Goal: Transaction & Acquisition: Download file/media

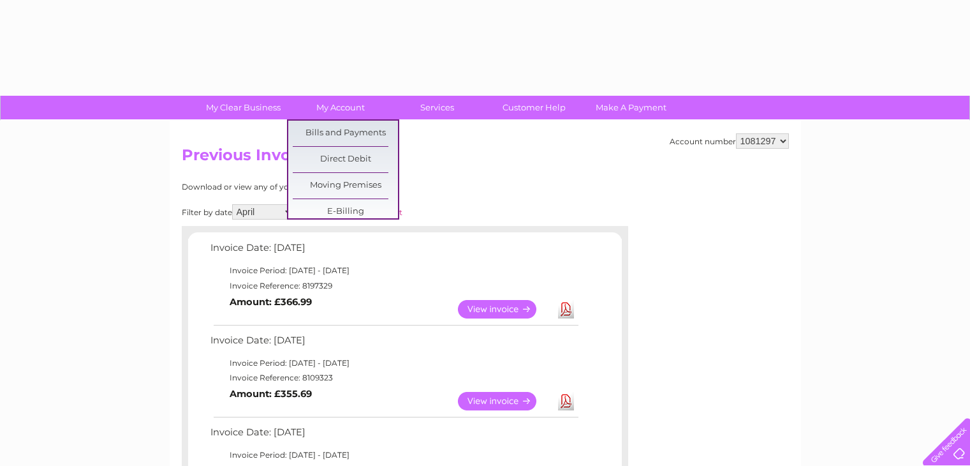
select select "4"
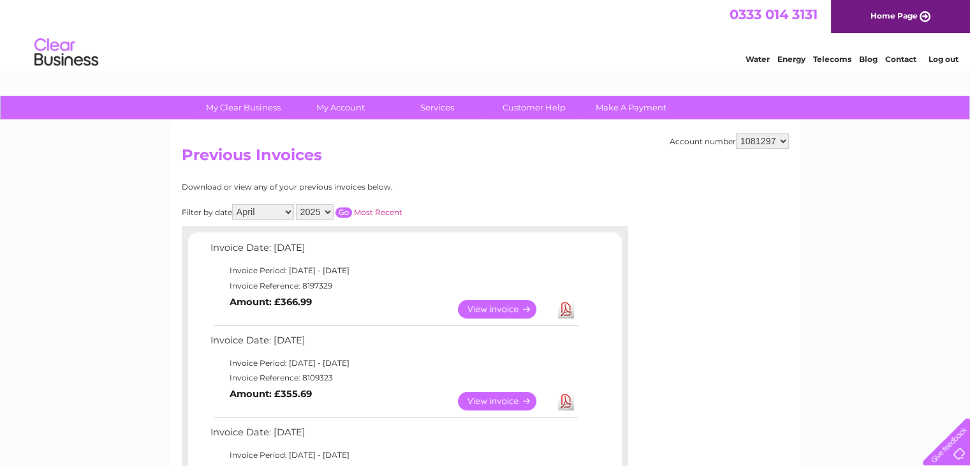
click at [332, 212] on select "2025 2024 2023 2022" at bounding box center [315, 211] width 38 height 15
select select "2024"
click at [297, 204] on select "2025 2024 2023 2022" at bounding box center [315, 211] width 38 height 15
click at [345, 207] on input "button" at bounding box center [344, 212] width 17 height 10
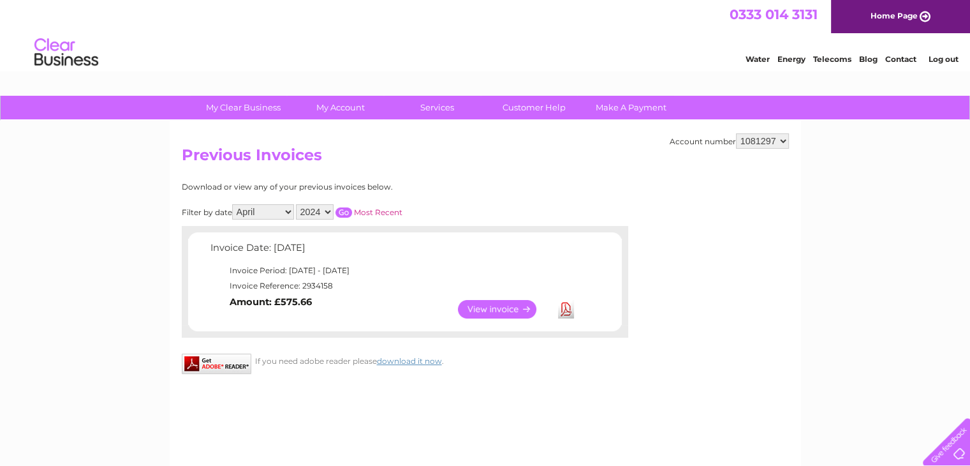
click at [512, 304] on link "View" at bounding box center [505, 309] width 94 height 19
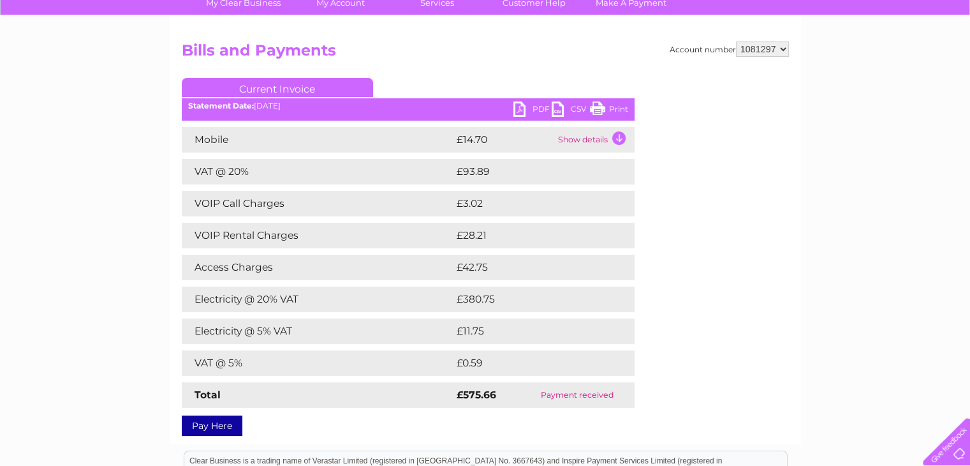
scroll to position [128, 0]
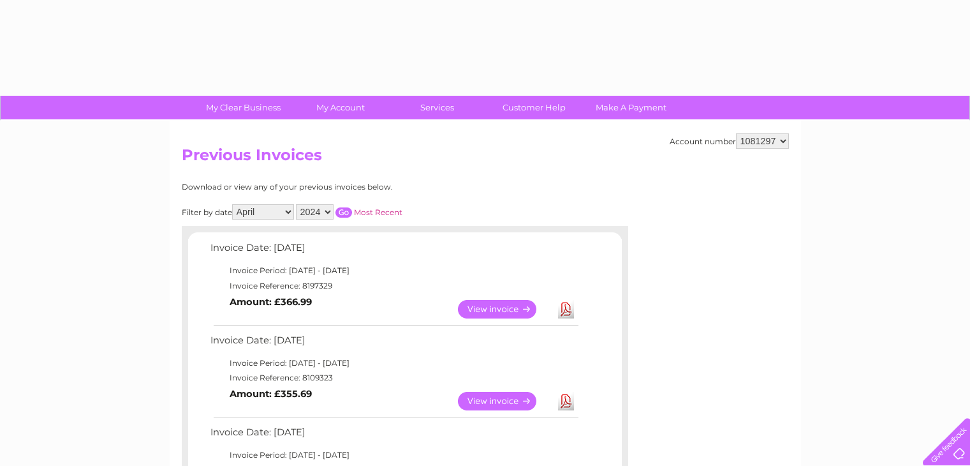
select select "4"
select select "2024"
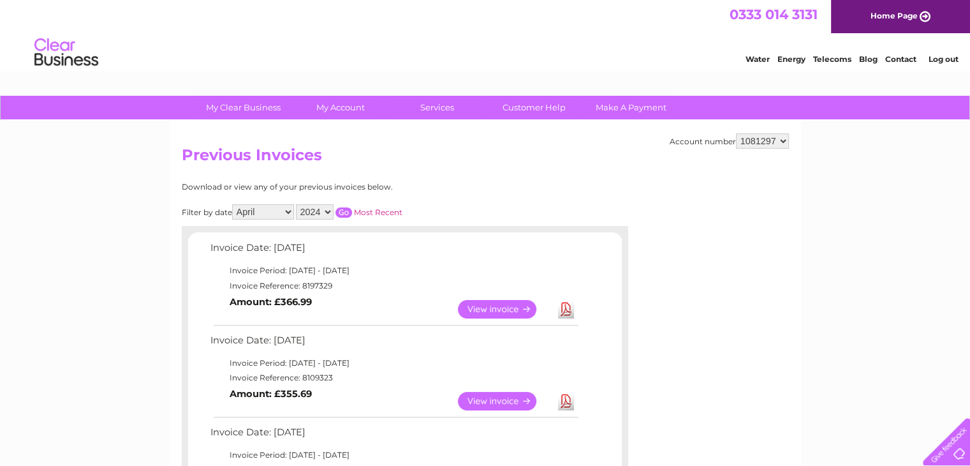
click at [289, 213] on select "All January February March April May June July August September October Novembe…" at bounding box center [263, 211] width 62 height 15
select select "5"
click at [233, 204] on select "All January February March April May June July August September October Novembe…" at bounding box center [263, 211] width 62 height 15
click at [347, 211] on input "button" at bounding box center [344, 212] width 17 height 10
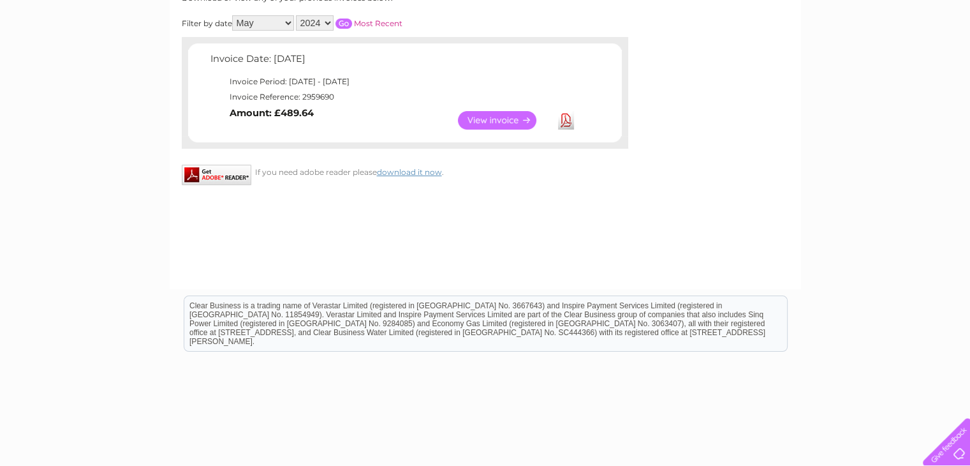
scroll to position [191, 0]
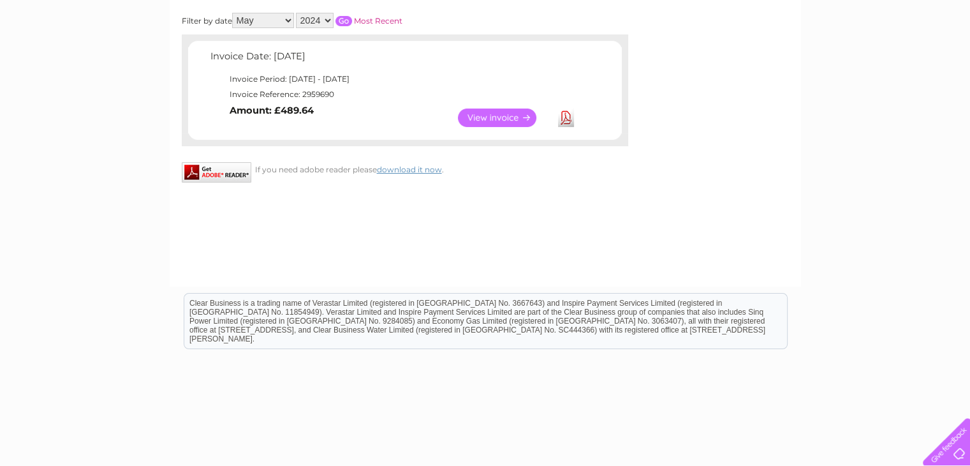
click at [470, 110] on link "View" at bounding box center [505, 117] width 94 height 19
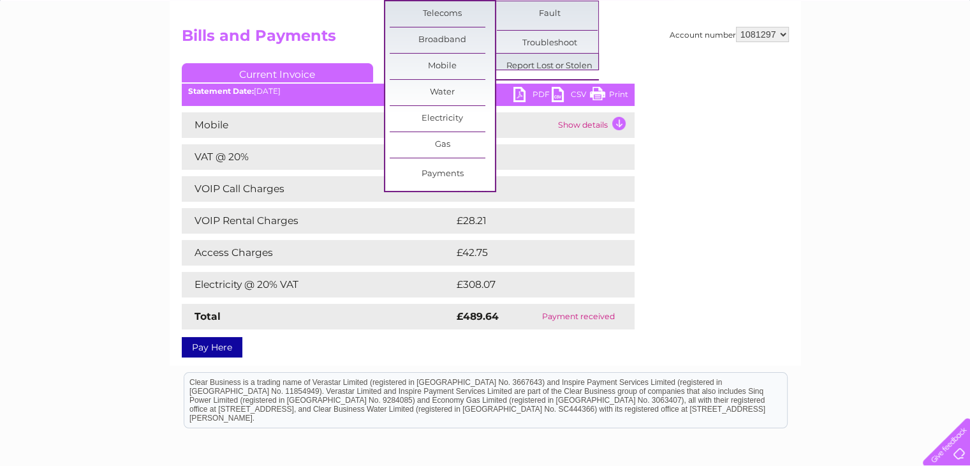
scroll to position [128, 0]
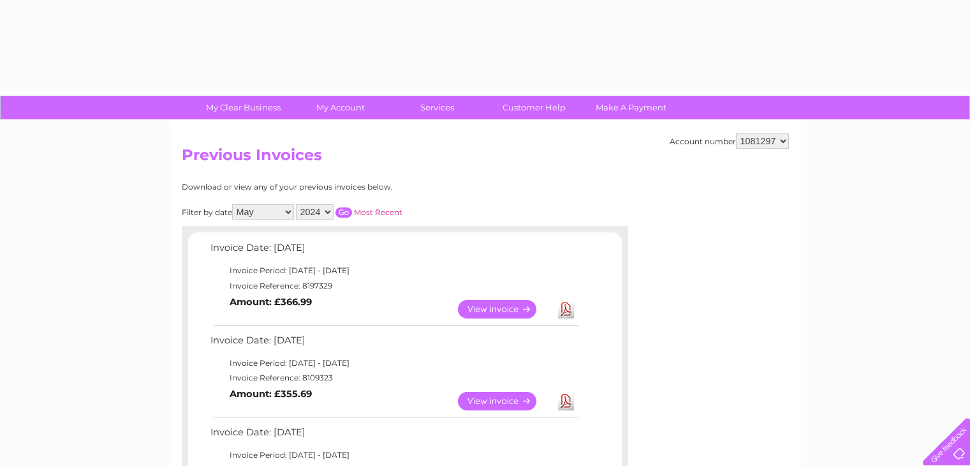
select select "5"
select select "2024"
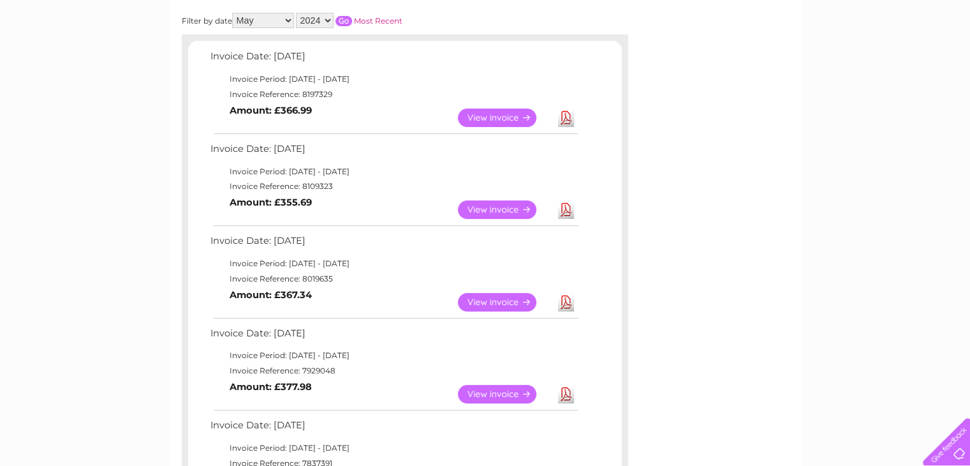
click at [273, 17] on select "All January February March April May June July August September October Novembe…" at bounding box center [263, 20] width 62 height 15
select select "4"
click at [233, 13] on select "All January February March April May June July August September October Novembe…" at bounding box center [263, 20] width 62 height 15
click at [348, 20] on input "button" at bounding box center [344, 21] width 17 height 10
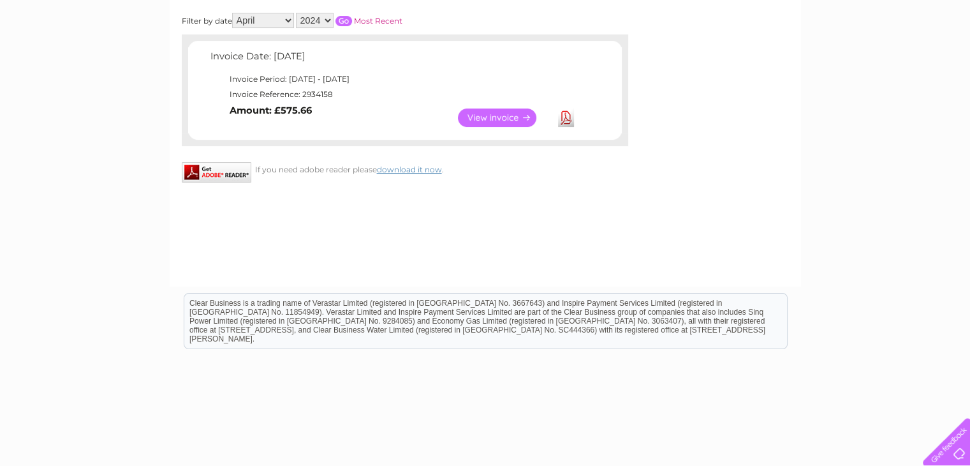
click at [494, 117] on link "View" at bounding box center [505, 117] width 94 height 19
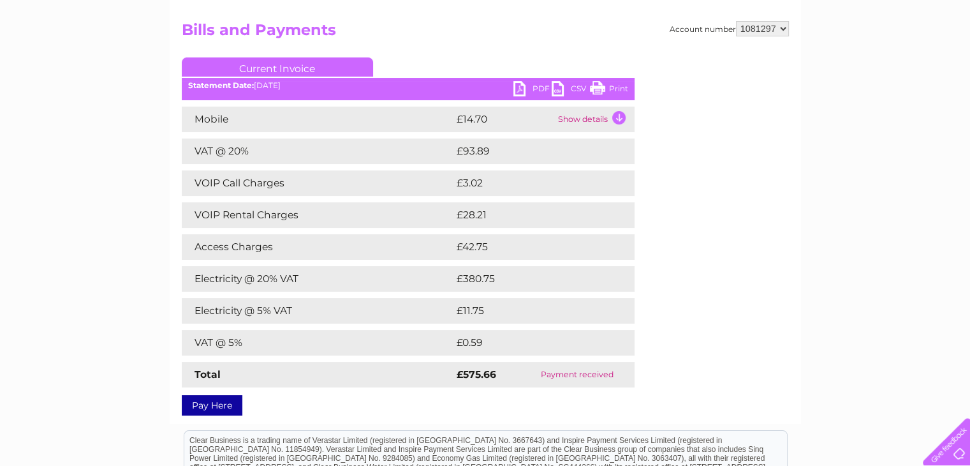
scroll to position [128, 0]
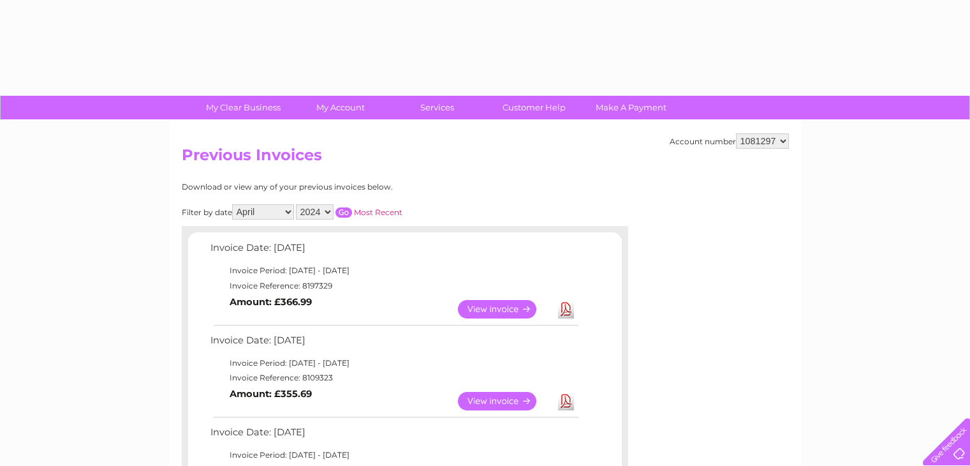
select select "4"
select select "2024"
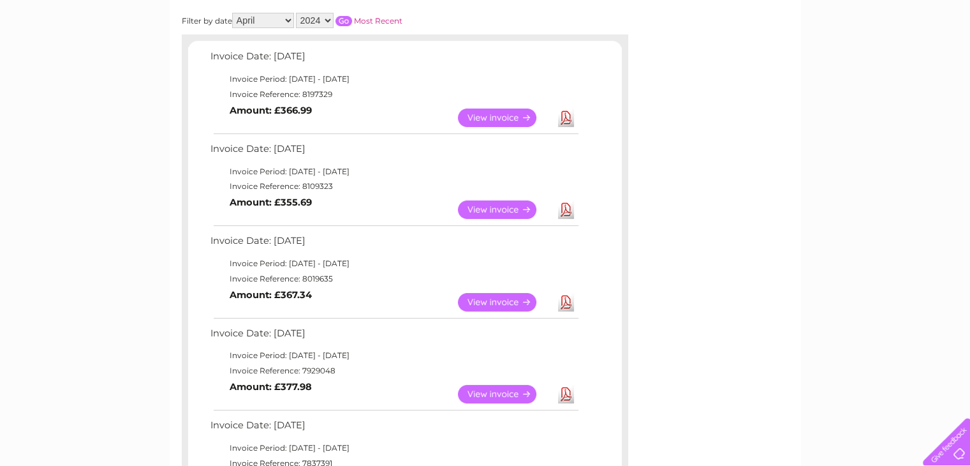
click at [242, 19] on select "All January February March April May June July August September October Novembe…" at bounding box center [263, 20] width 62 height 15
select select "6"
click at [233, 13] on select "All January February March April May June July August September October Novembe…" at bounding box center [263, 20] width 62 height 15
click at [345, 22] on input "button" at bounding box center [344, 21] width 17 height 10
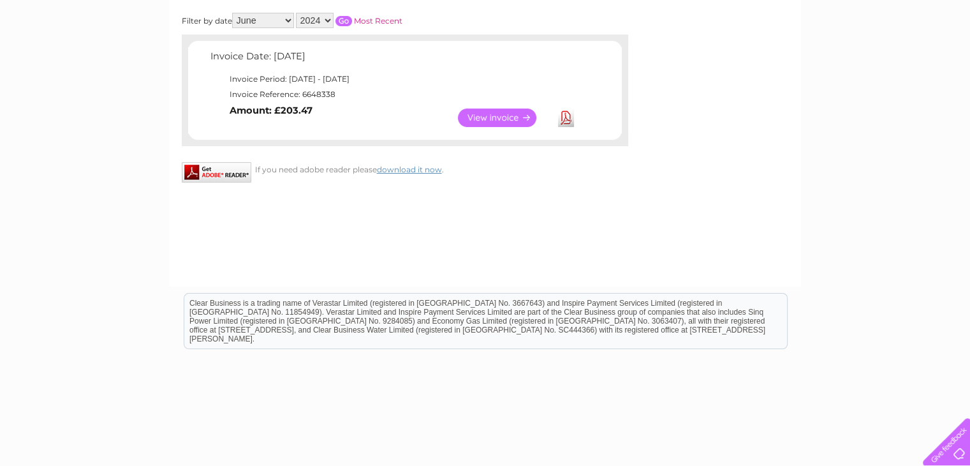
click at [469, 110] on link "View" at bounding box center [505, 117] width 94 height 19
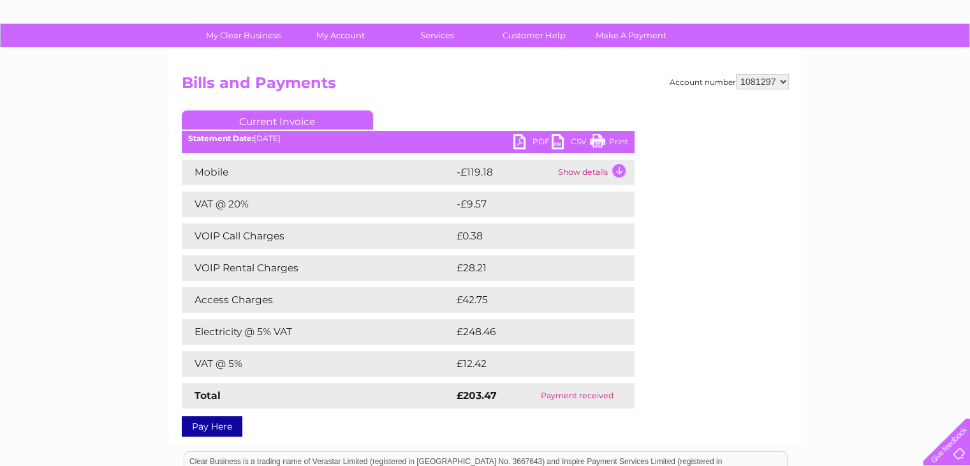
scroll to position [191, 0]
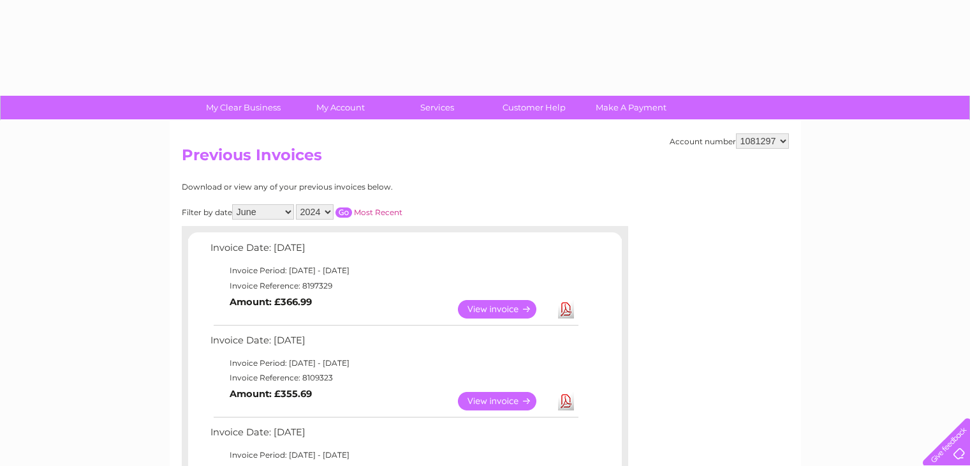
select select "6"
select select "2024"
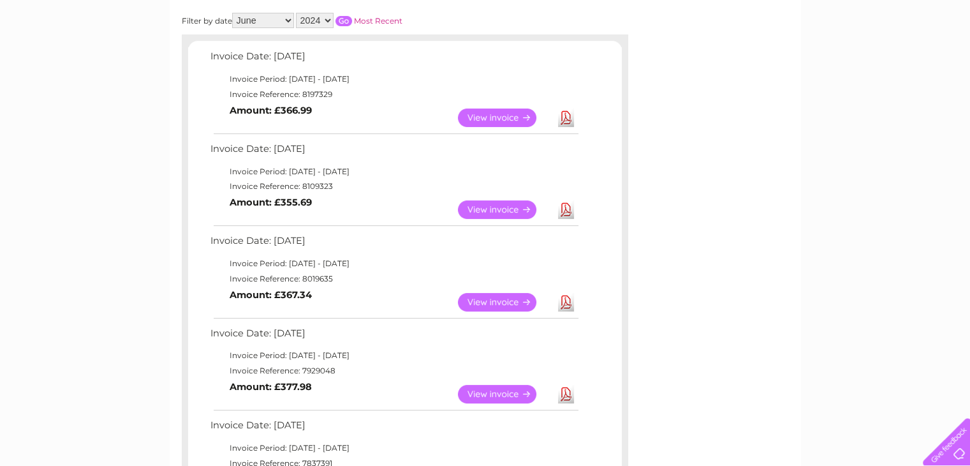
click at [272, 19] on select "All January February March April May June July August September October Novembe…" at bounding box center [263, 20] width 62 height 15
select select "7"
click at [233, 13] on select "All January February March April May June July August September October Novembe…" at bounding box center [263, 20] width 62 height 15
click at [341, 21] on input "button" at bounding box center [344, 21] width 17 height 10
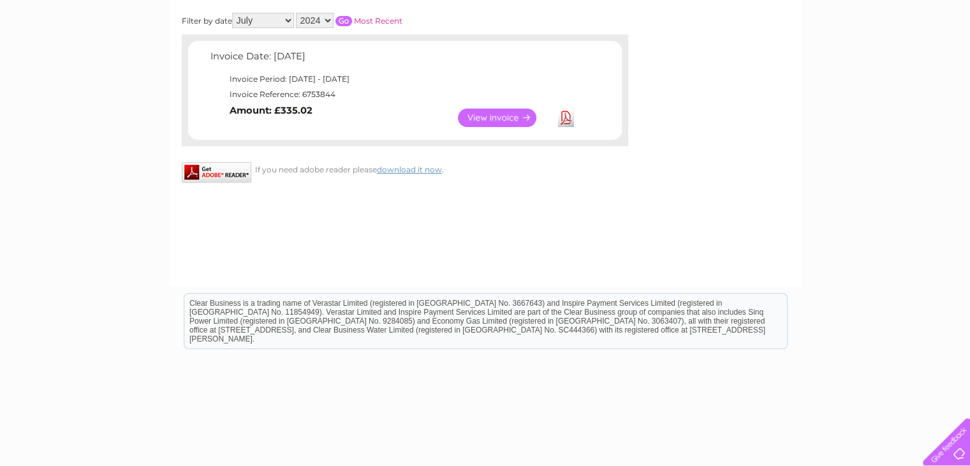
click at [490, 108] on link "View" at bounding box center [505, 117] width 94 height 19
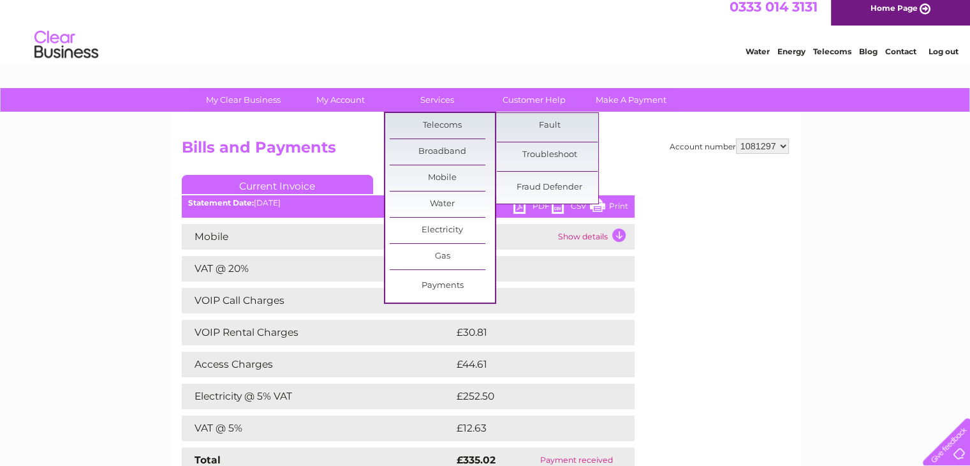
scroll to position [128, 0]
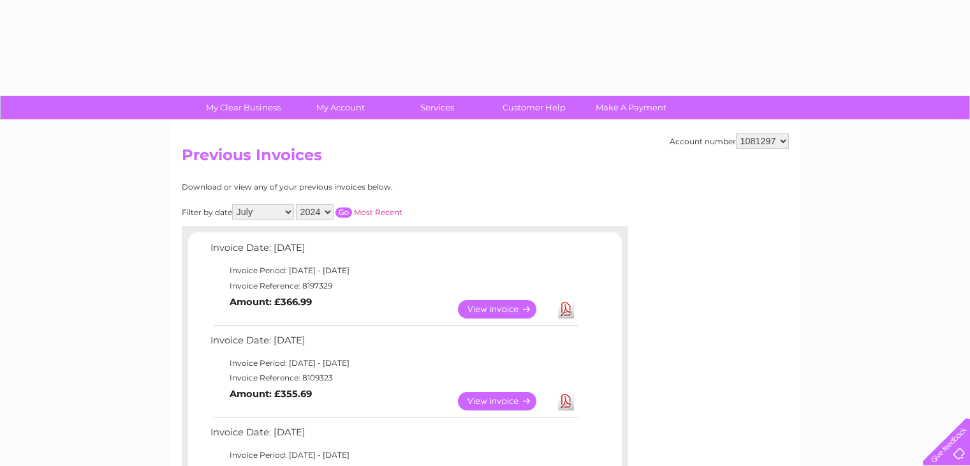
select select "7"
select select "2024"
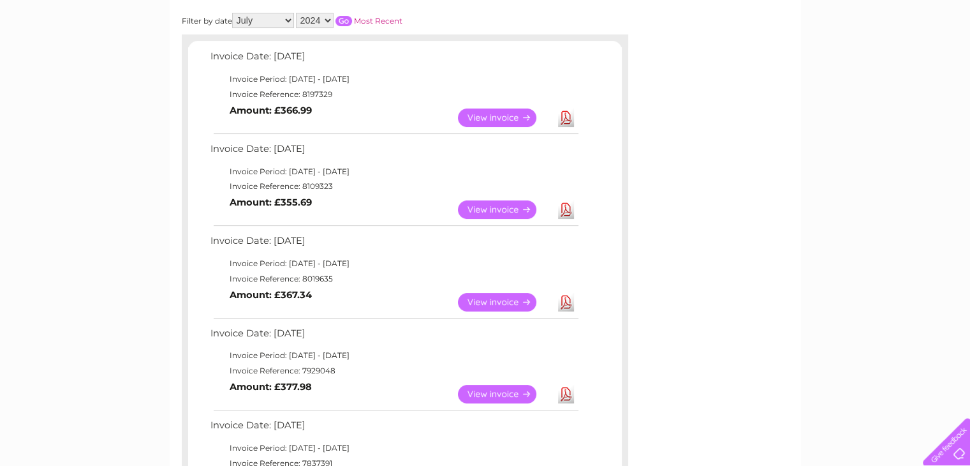
click at [255, 22] on select "All January February March April May June July August September October Novembe…" at bounding box center [263, 20] width 62 height 15
select select "8"
click at [233, 13] on select "All January February March April May June July August September October Novembe…" at bounding box center [263, 20] width 62 height 15
click at [341, 20] on input "button" at bounding box center [344, 21] width 17 height 10
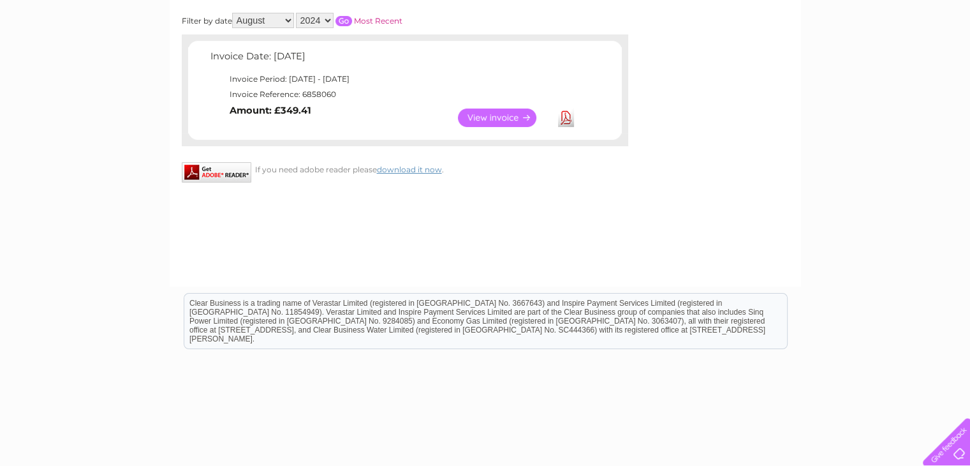
click at [489, 120] on link "View" at bounding box center [505, 117] width 94 height 19
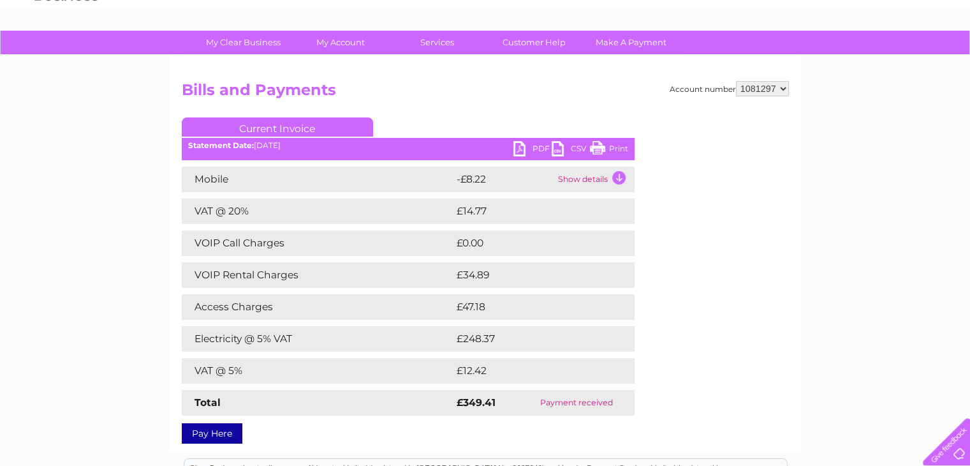
scroll to position [128, 0]
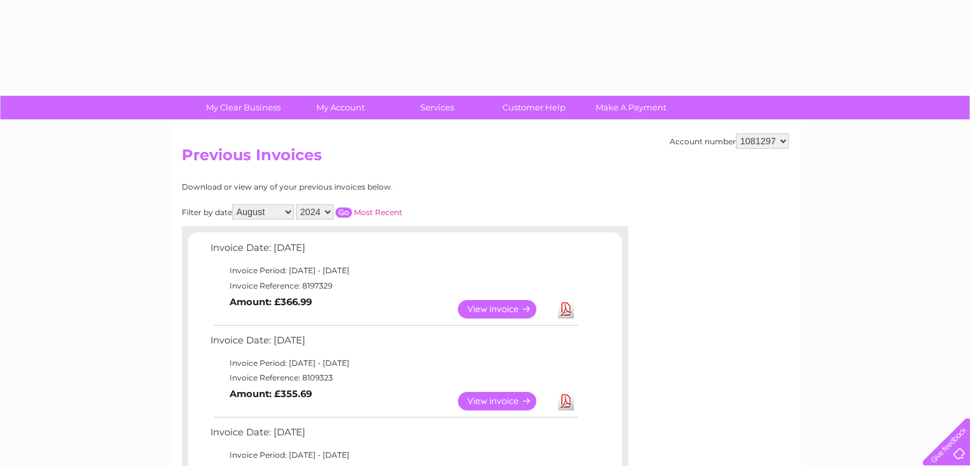
select select "8"
select select "2024"
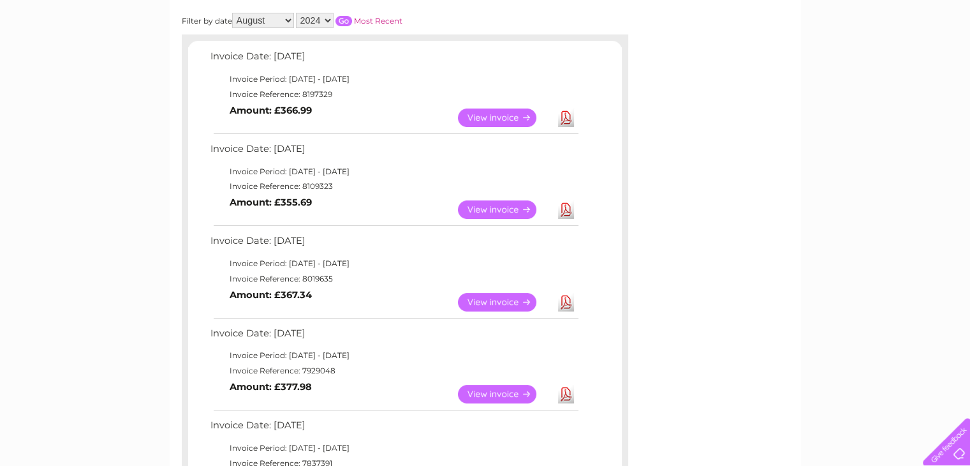
click at [265, 19] on select "All January February March April May June July August September October Novembe…" at bounding box center [263, 20] width 62 height 15
select select "9"
click at [233, 13] on select "All January February March April May June July August September October Novembe…" at bounding box center [263, 20] width 62 height 15
click at [307, 14] on select "2025 2024 2023 2022" at bounding box center [315, 20] width 38 height 15
click at [342, 17] on input "button" at bounding box center [344, 21] width 17 height 10
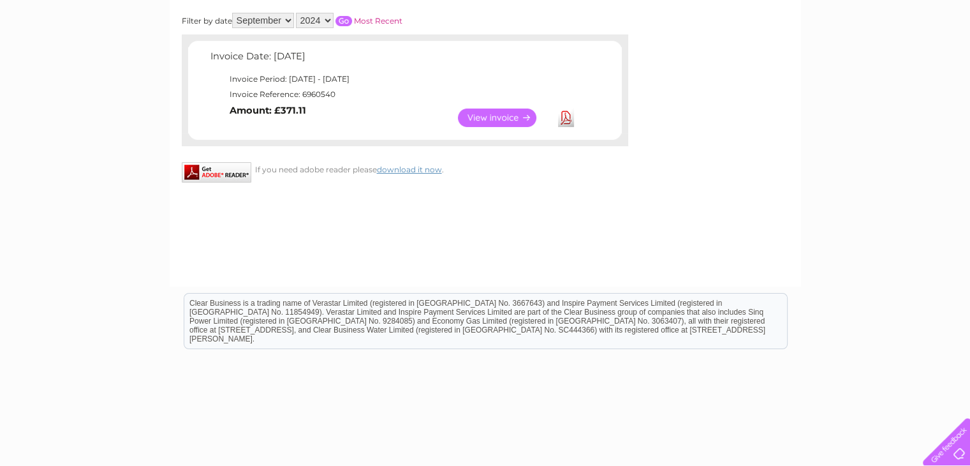
click at [495, 110] on link "View" at bounding box center [505, 117] width 94 height 19
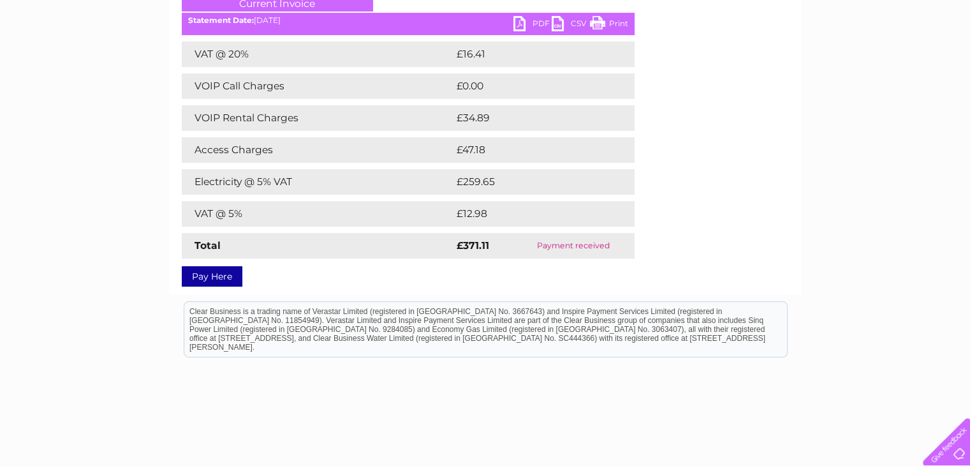
scroll to position [191, 0]
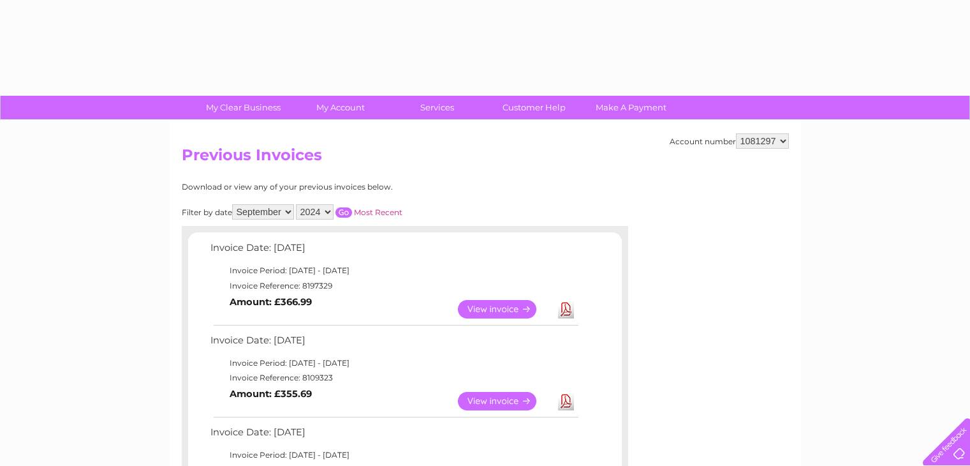
select select "9"
select select "2024"
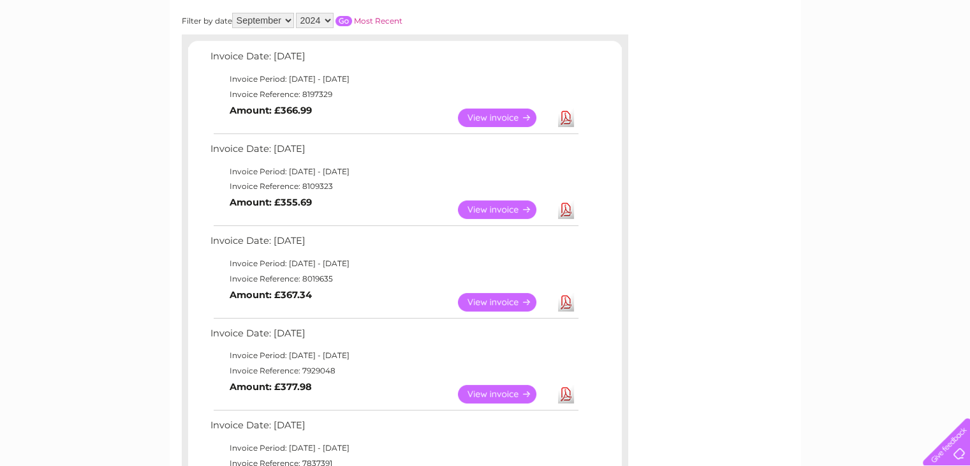
click at [254, 19] on select "All January February March April May June July August September October Novembe…" at bounding box center [263, 20] width 62 height 15
select select "10"
click at [233, 13] on select "All January February March April May June July August September October Novembe…" at bounding box center [263, 20] width 62 height 15
click at [343, 19] on input "button" at bounding box center [344, 21] width 17 height 10
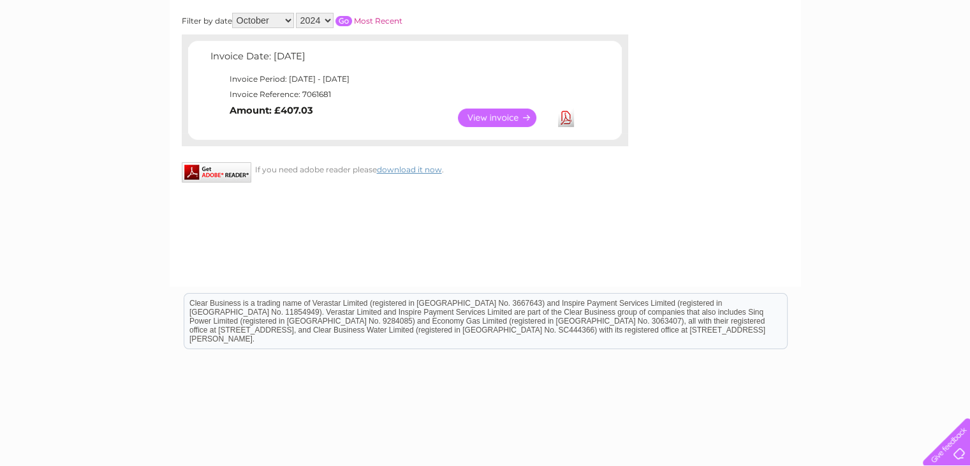
click at [505, 115] on link "View" at bounding box center [505, 117] width 94 height 19
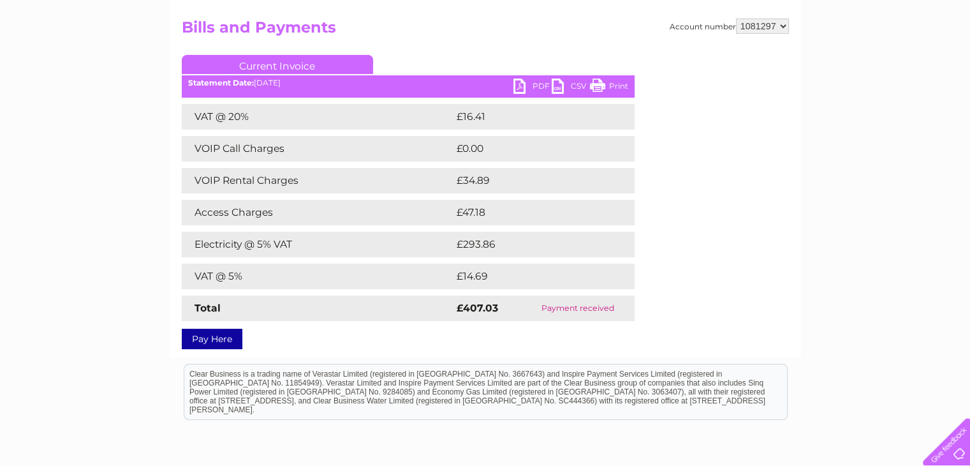
scroll to position [191, 0]
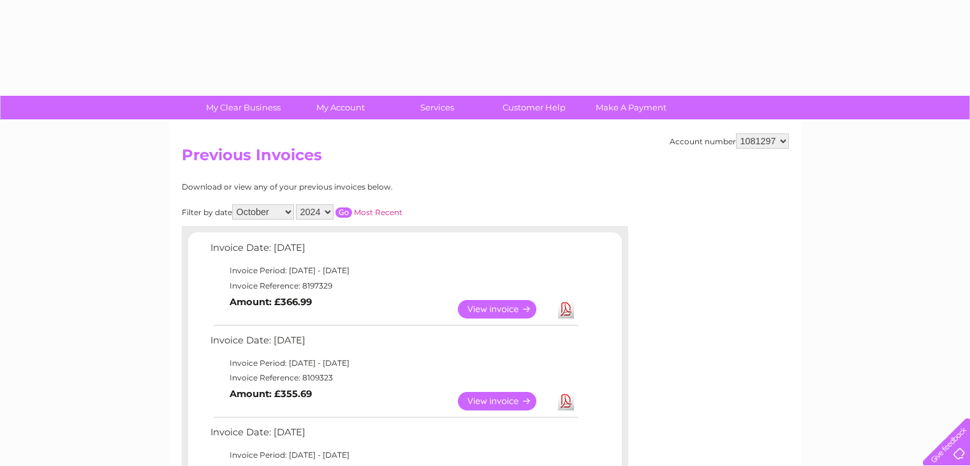
select select "10"
select select "2024"
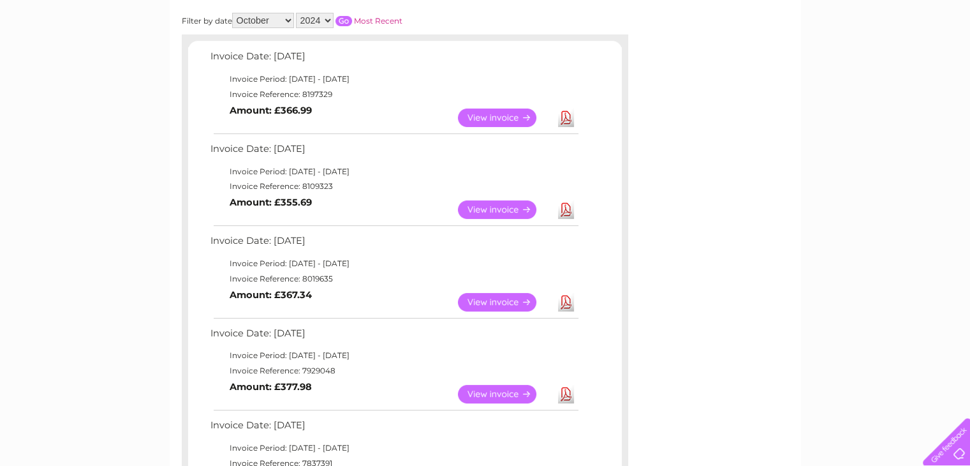
click at [271, 16] on select "All January February March April May June July August September October Novembe…" at bounding box center [263, 20] width 62 height 15
select select "11"
click at [233, 13] on select "All January February March April May June July August September October Novembe…" at bounding box center [263, 20] width 62 height 15
click at [346, 18] on input "button" at bounding box center [344, 21] width 17 height 10
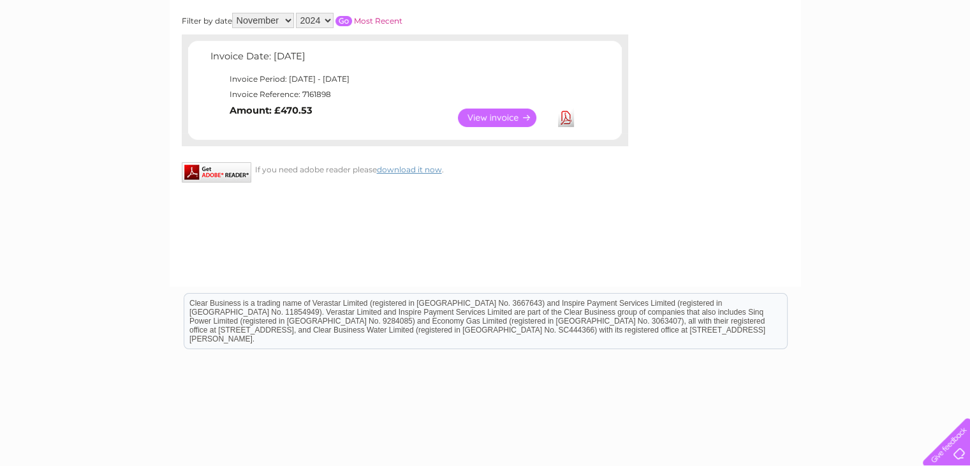
click at [481, 114] on link "View" at bounding box center [505, 117] width 94 height 19
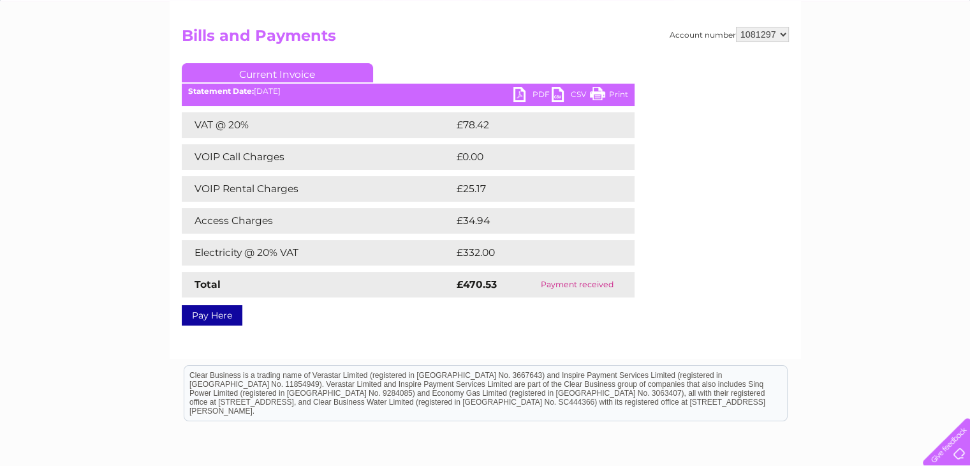
scroll to position [128, 0]
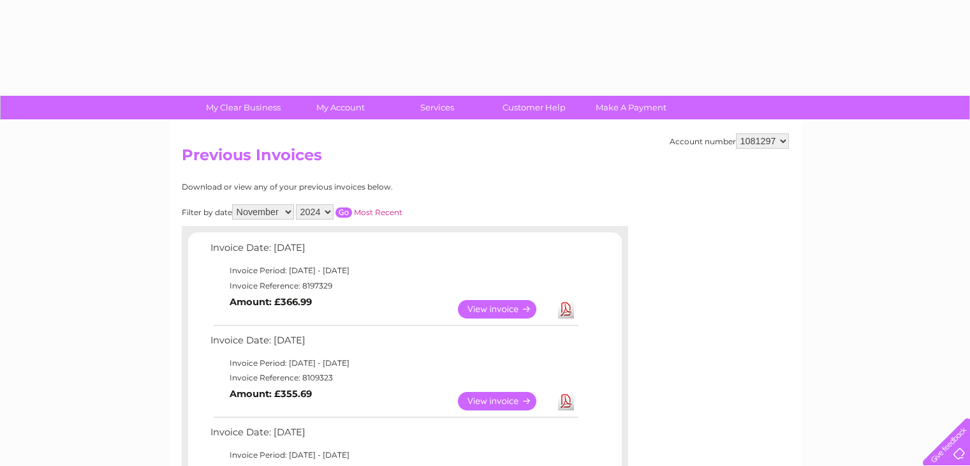
select select "11"
select select "2024"
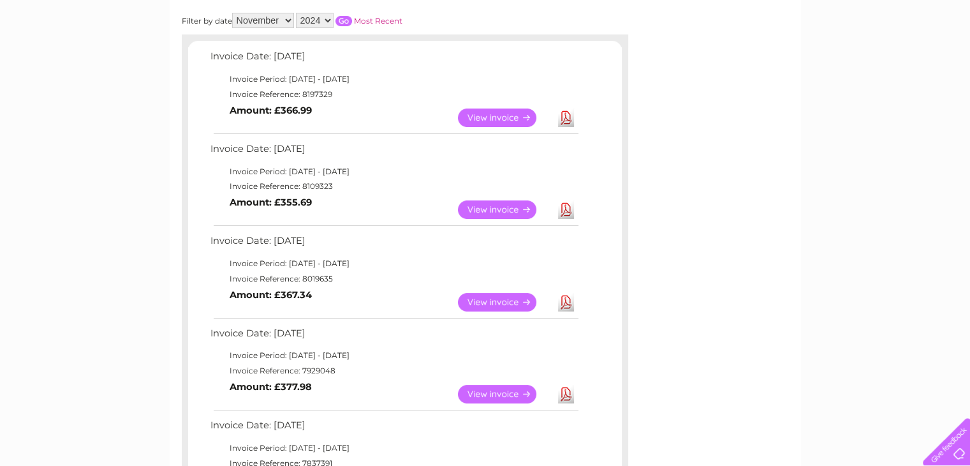
click at [283, 24] on select "All January February March April May June July August September October Novembe…" at bounding box center [263, 20] width 62 height 15
select select "12"
click at [233, 13] on select "All January February March April May June July August September October Novembe…" at bounding box center [263, 20] width 62 height 15
click at [344, 19] on input "button" at bounding box center [344, 21] width 17 height 10
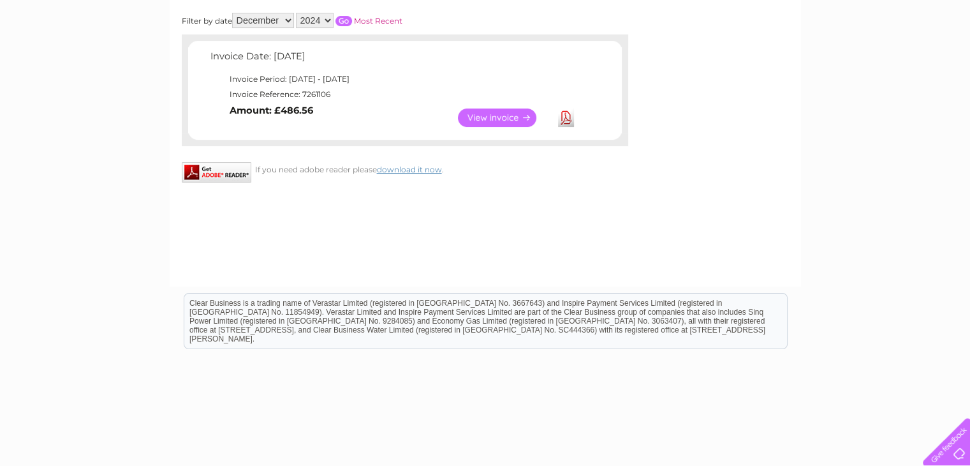
click at [493, 121] on link "View" at bounding box center [505, 117] width 94 height 19
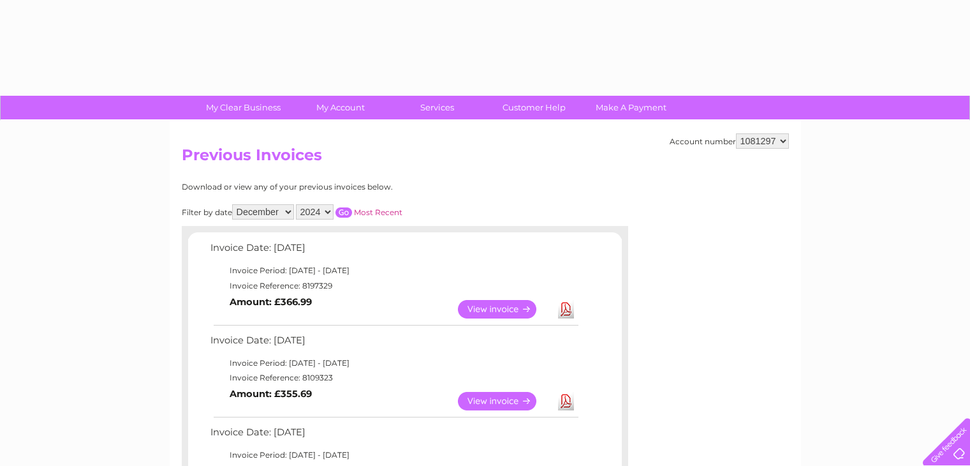
select select "12"
select select "2024"
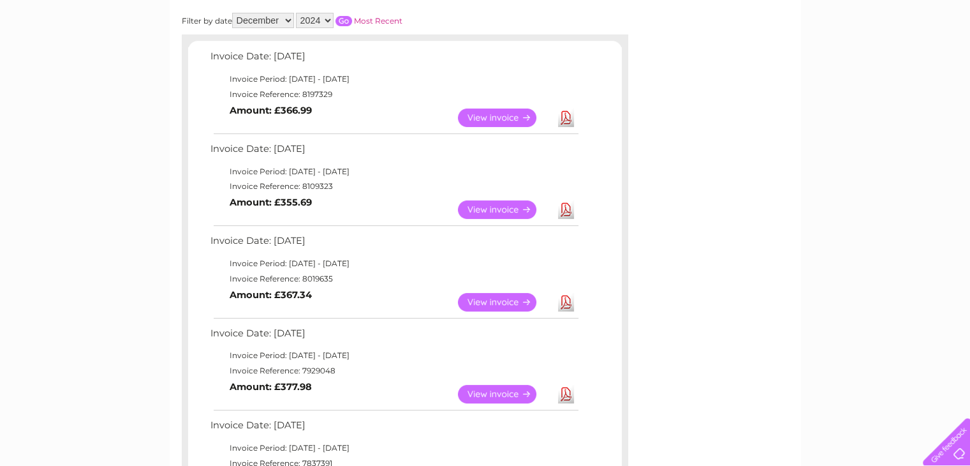
click at [268, 22] on select "All January February March April May June July August September October Novembe…" at bounding box center [263, 20] width 62 height 15
select select "1"
click at [233, 13] on select "All January February March April May June July August September October Novembe…" at bounding box center [263, 20] width 62 height 15
click at [334, 26] on select "2025 2024 2023 2022" at bounding box center [315, 20] width 38 height 15
select select "2025"
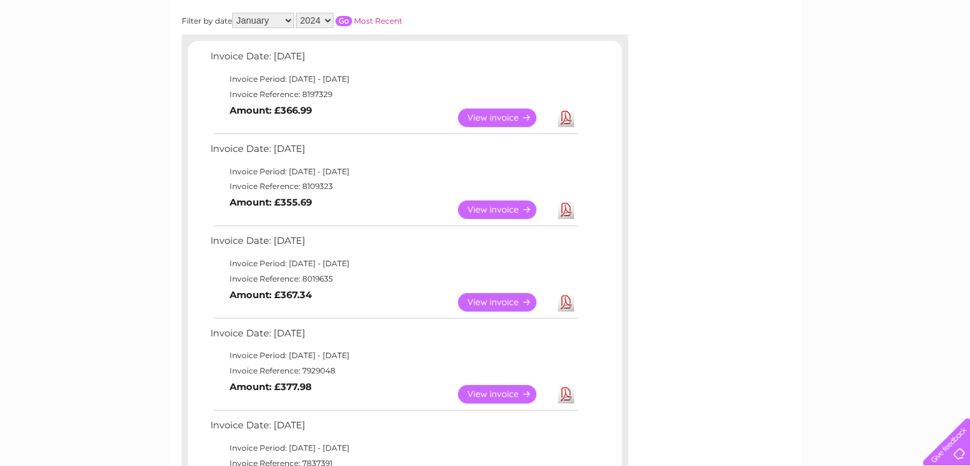
click at [297, 13] on select "2025 2024 2023 2022" at bounding box center [315, 20] width 38 height 15
click at [339, 22] on input "button" at bounding box center [344, 21] width 17 height 10
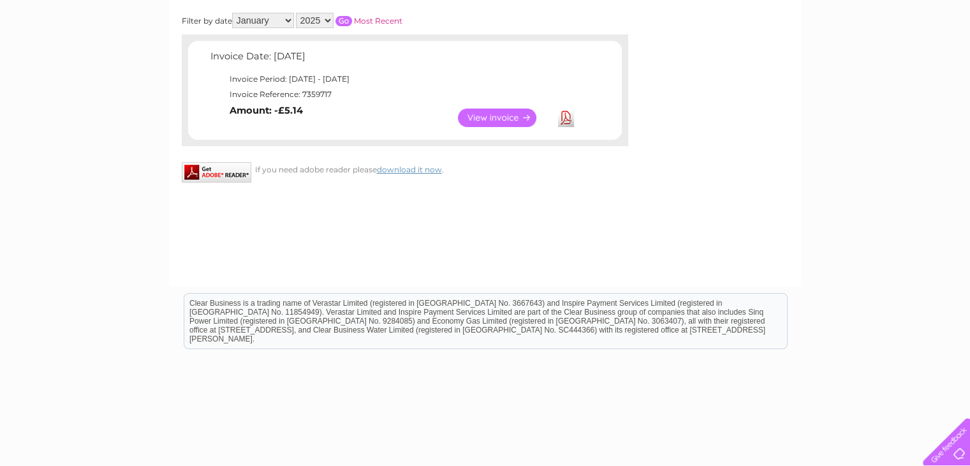
click at [473, 110] on link "View" at bounding box center [505, 117] width 94 height 19
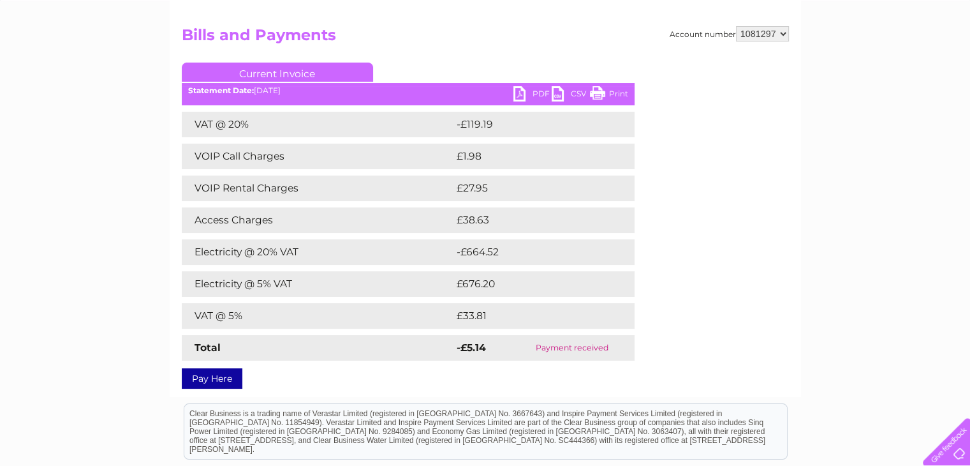
scroll to position [128, 0]
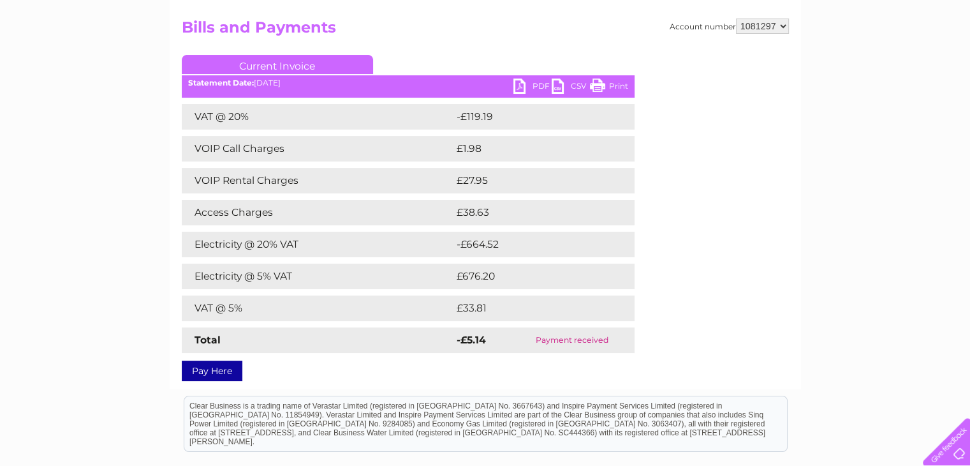
click at [527, 87] on link "PDF" at bounding box center [533, 87] width 38 height 19
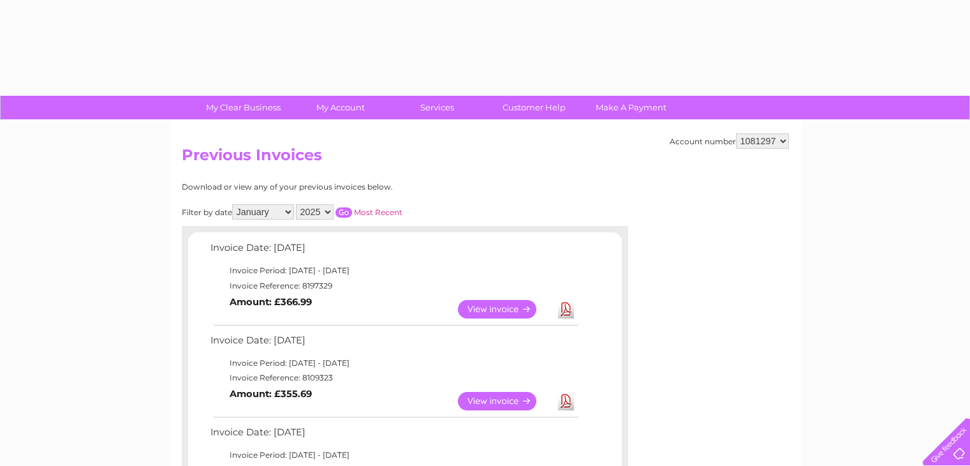
select select "1"
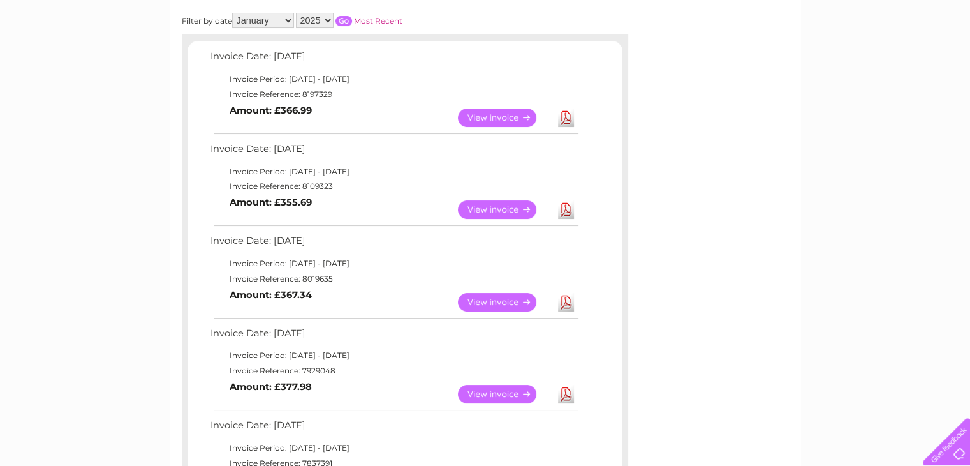
click at [315, 19] on select "2025 2024 2023 2022" at bounding box center [315, 20] width 38 height 15
select select "2024"
click at [297, 13] on select "2025 2024 2023 2022" at bounding box center [315, 20] width 38 height 15
click at [343, 18] on input "button" at bounding box center [344, 21] width 17 height 10
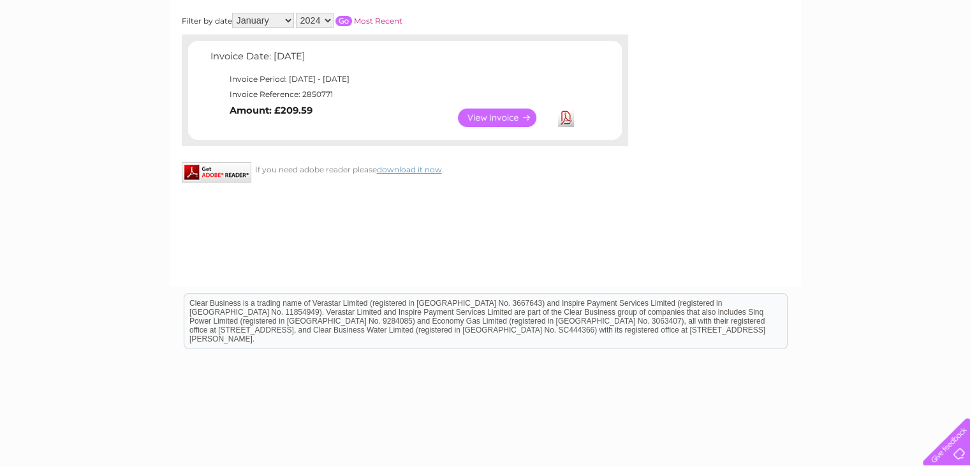
click at [500, 115] on link "View" at bounding box center [505, 117] width 94 height 19
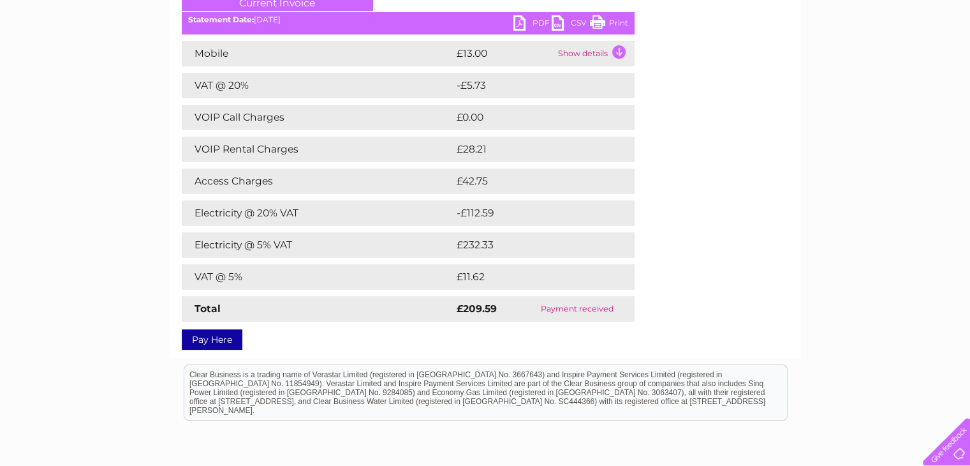
scroll to position [128, 0]
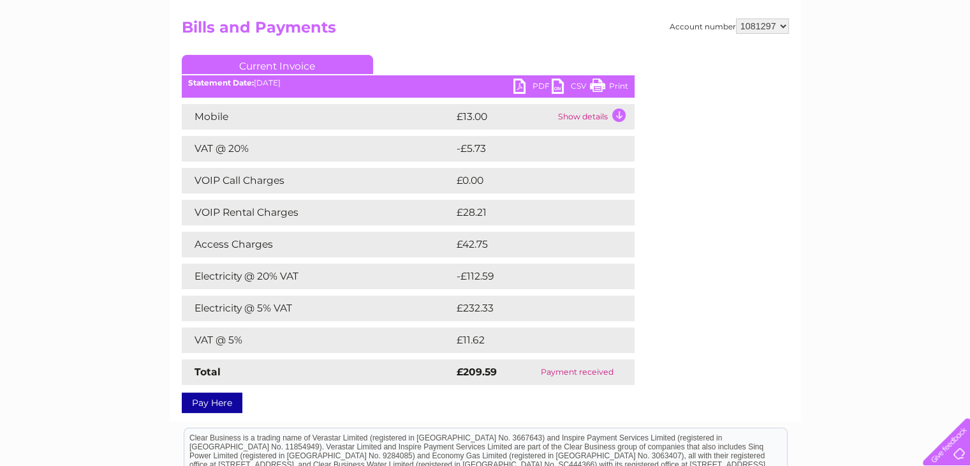
click at [537, 87] on link "PDF" at bounding box center [533, 87] width 38 height 19
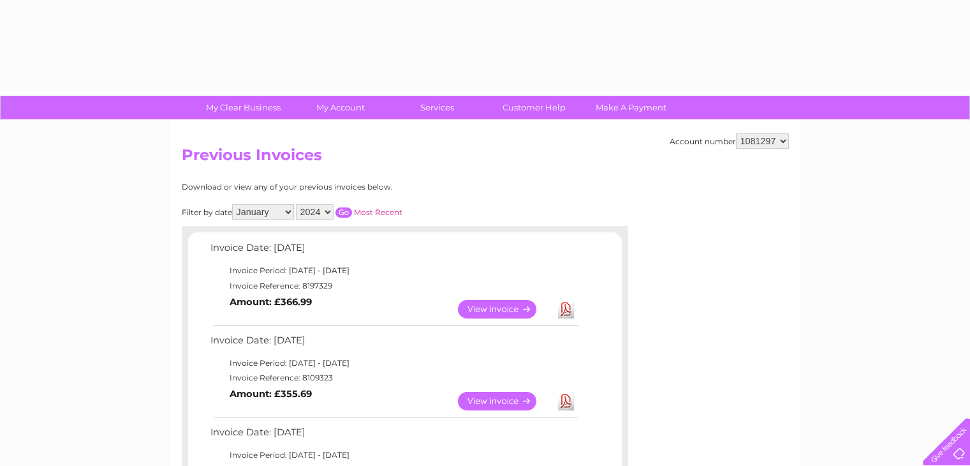
select select "1"
select select "2024"
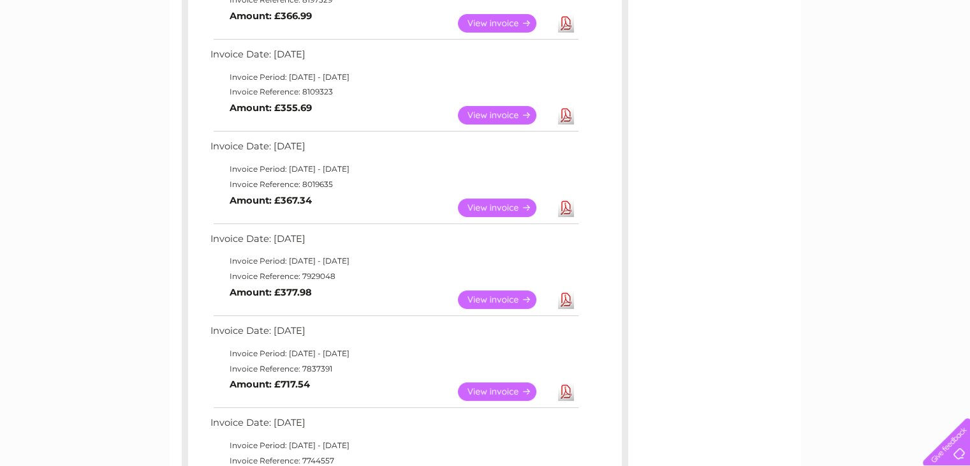
scroll to position [191, 0]
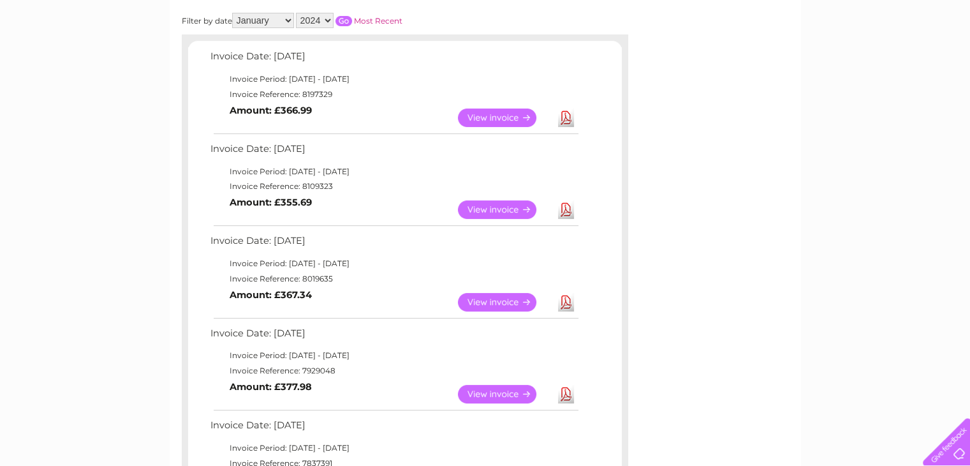
click at [288, 19] on select "All January February March April May June July August September October Novembe…" at bounding box center [263, 20] width 62 height 15
select select
click at [233, 13] on select "All January February March April May June July August September October Novembe…" at bounding box center [263, 20] width 62 height 15
click at [343, 20] on input "button" at bounding box center [344, 21] width 17 height 10
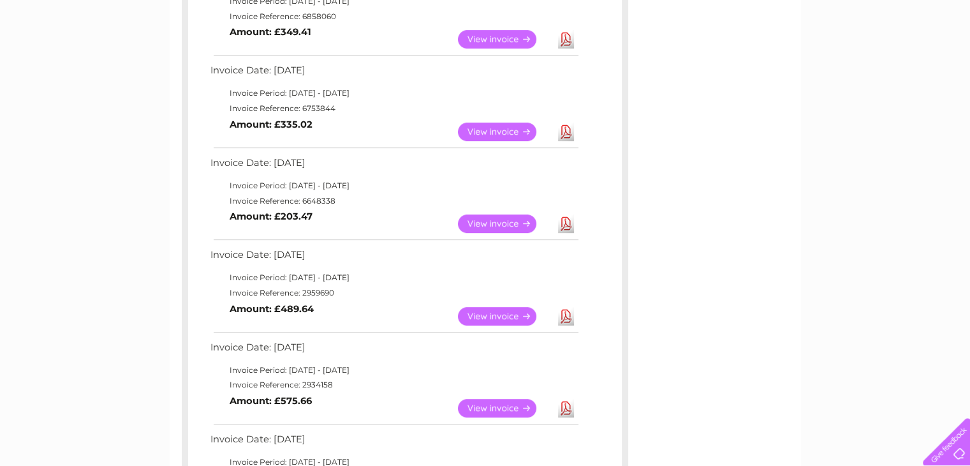
scroll to position [574, 0]
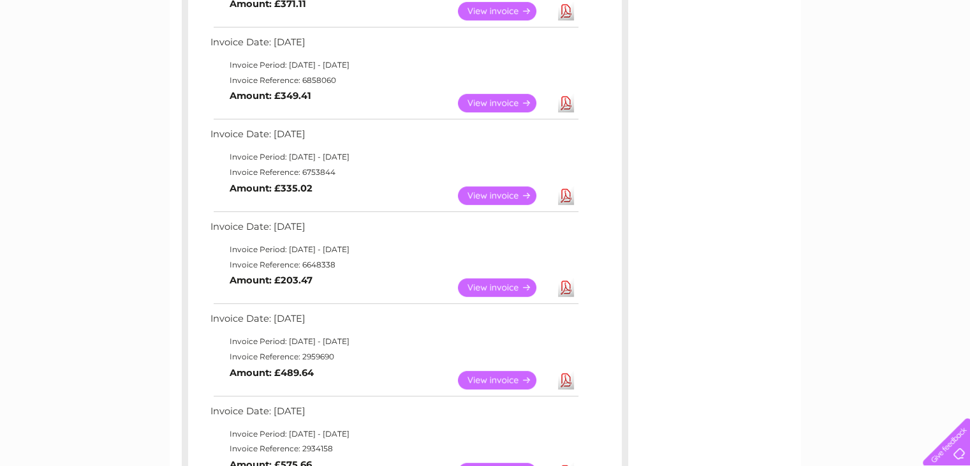
click at [494, 195] on link "View" at bounding box center [505, 195] width 94 height 19
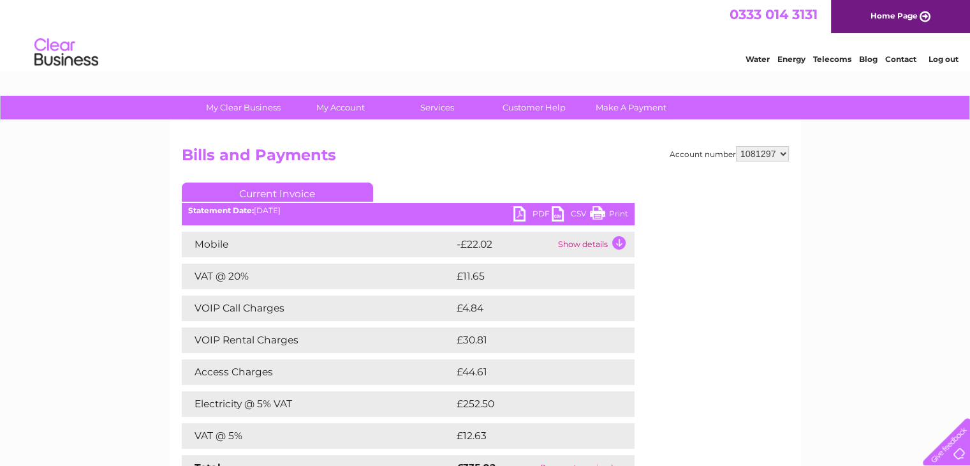
click at [540, 212] on link "PDF" at bounding box center [533, 215] width 38 height 19
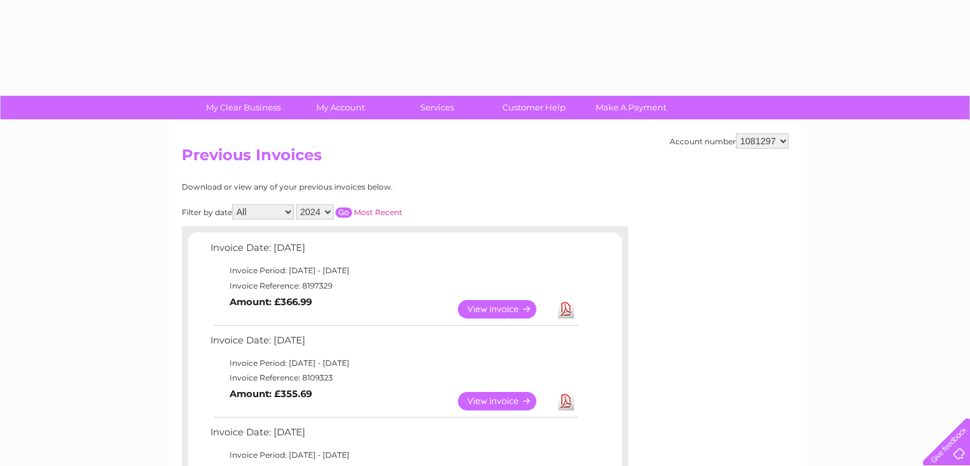
select select "2024"
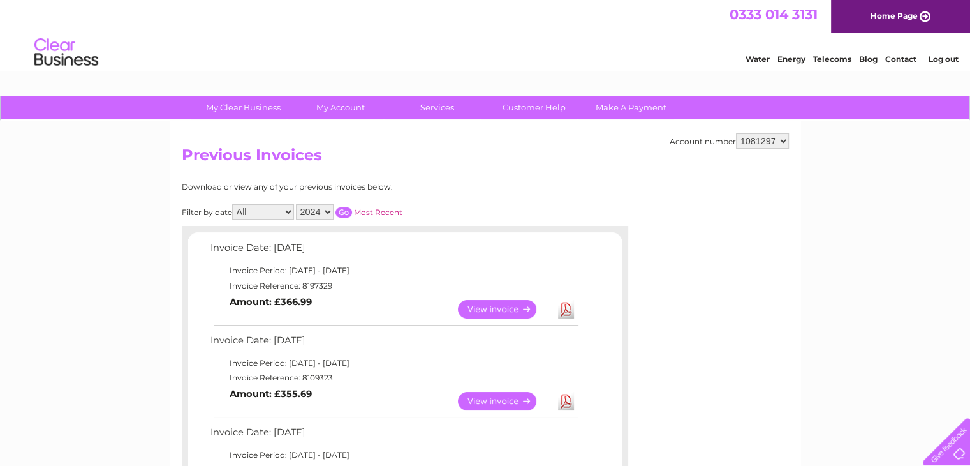
click at [491, 304] on link "View" at bounding box center [505, 309] width 94 height 19
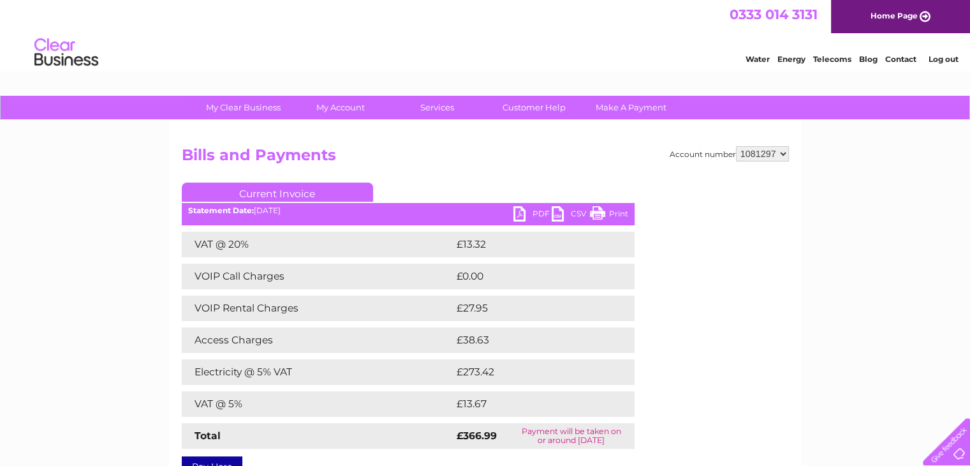
click at [521, 212] on link "PDF" at bounding box center [533, 215] width 38 height 19
click at [535, 211] on link "PDF" at bounding box center [533, 215] width 38 height 19
click at [525, 218] on link "PDF" at bounding box center [533, 215] width 38 height 19
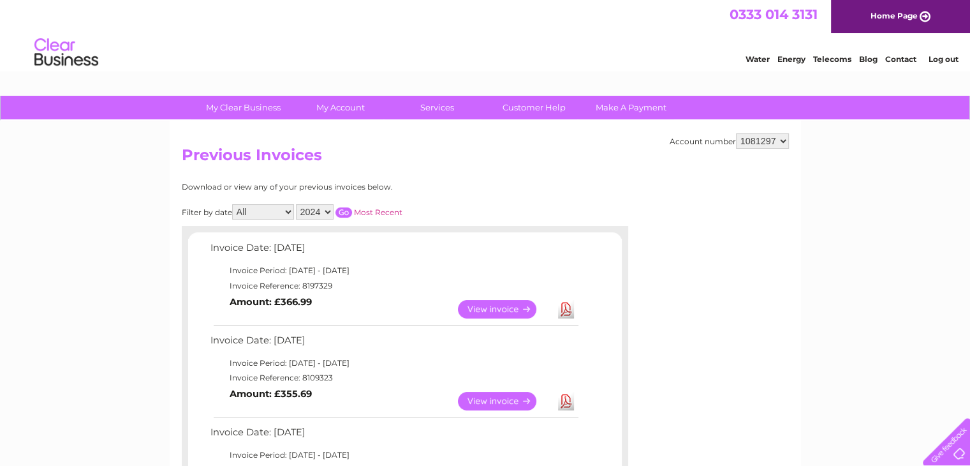
click at [329, 210] on select "2025 2024 2023 2022" at bounding box center [315, 211] width 38 height 15
select select "2025"
click at [297, 204] on select "2025 2024 2023 2022" at bounding box center [315, 211] width 38 height 15
click at [290, 212] on select "All January February March April May June July August September October Novembe…" at bounding box center [263, 211] width 62 height 15
select select "4"
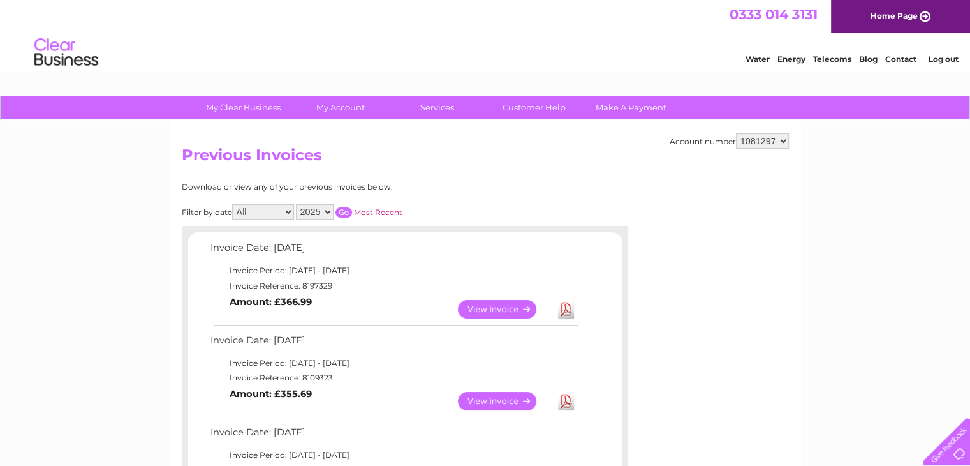
click at [233, 204] on select "All January February March April May June July August September October Novembe…" at bounding box center [263, 211] width 62 height 15
click at [348, 208] on input "button" at bounding box center [344, 212] width 17 height 10
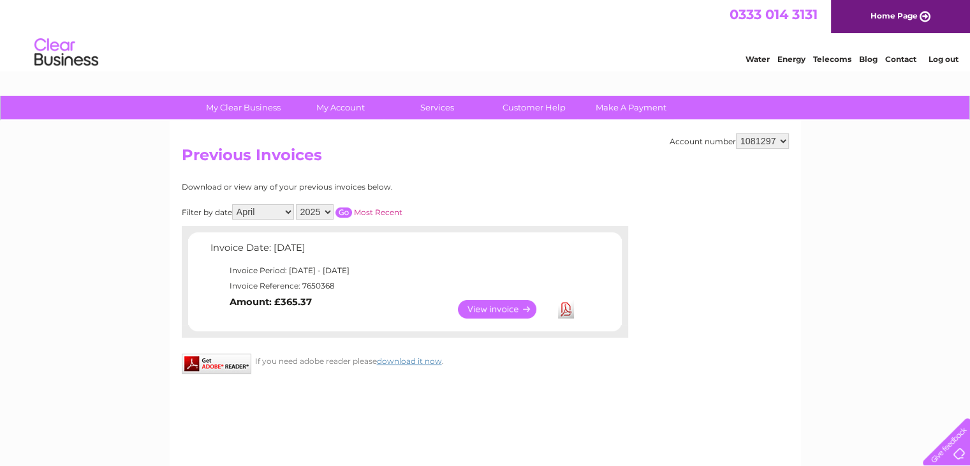
click at [501, 309] on link "View" at bounding box center [505, 309] width 94 height 19
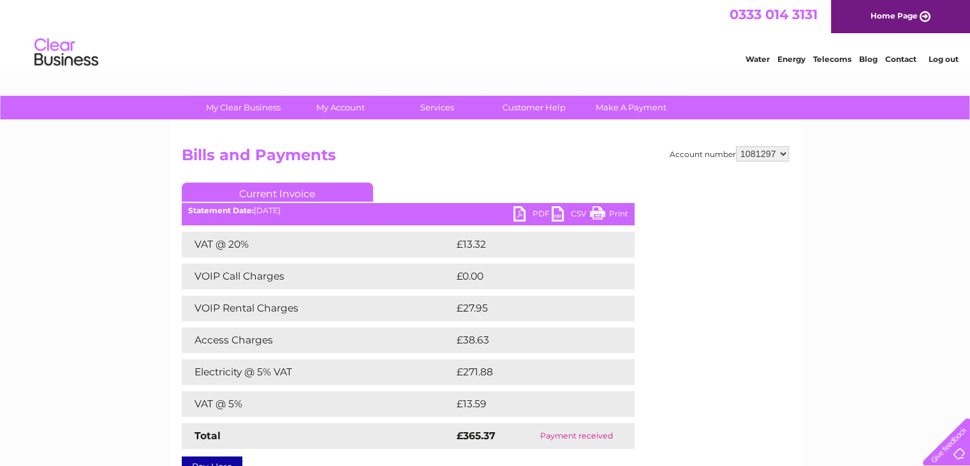
click at [536, 218] on link "PDF" at bounding box center [533, 215] width 38 height 19
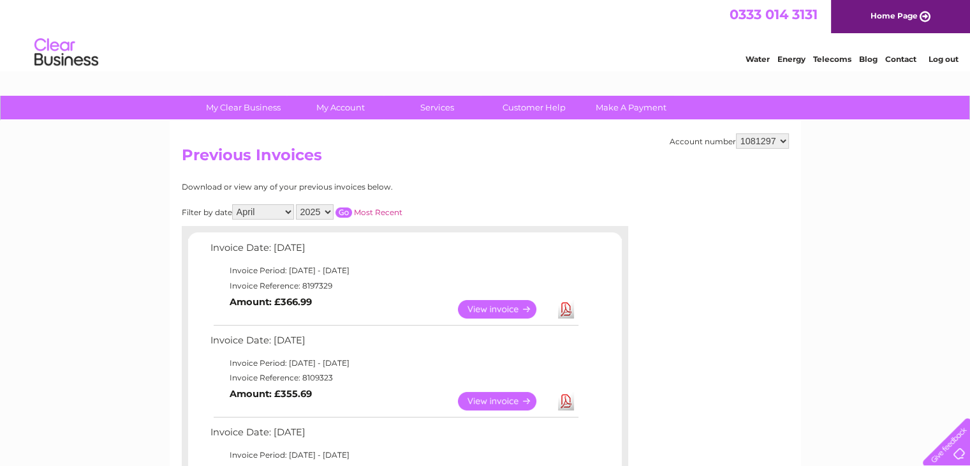
click at [292, 211] on select "All January February March April May June July August September October Novembe…" at bounding box center [263, 211] width 62 height 15
select select "3"
click at [233, 204] on select "All January February March April May June July August September October Novembe…" at bounding box center [263, 211] width 62 height 15
click at [345, 212] on input "button" at bounding box center [344, 212] width 17 height 10
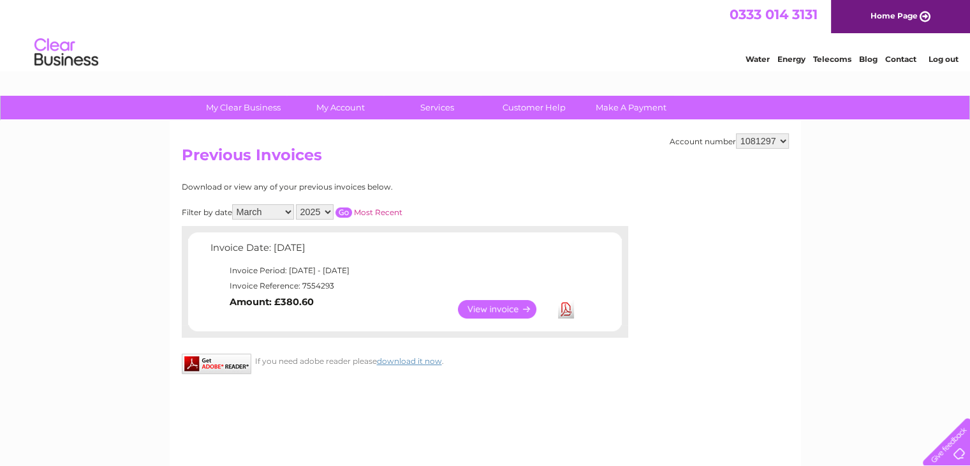
click at [514, 307] on link "View" at bounding box center [505, 309] width 94 height 19
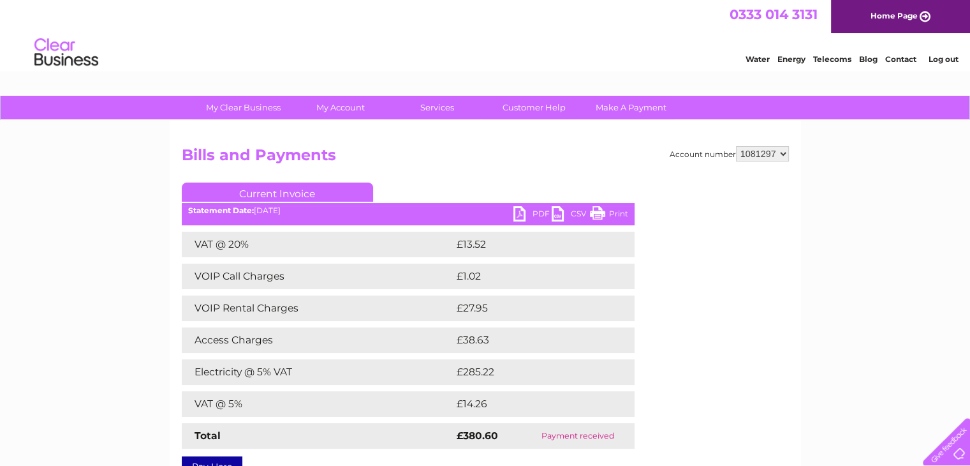
click at [517, 212] on link "PDF" at bounding box center [533, 215] width 38 height 19
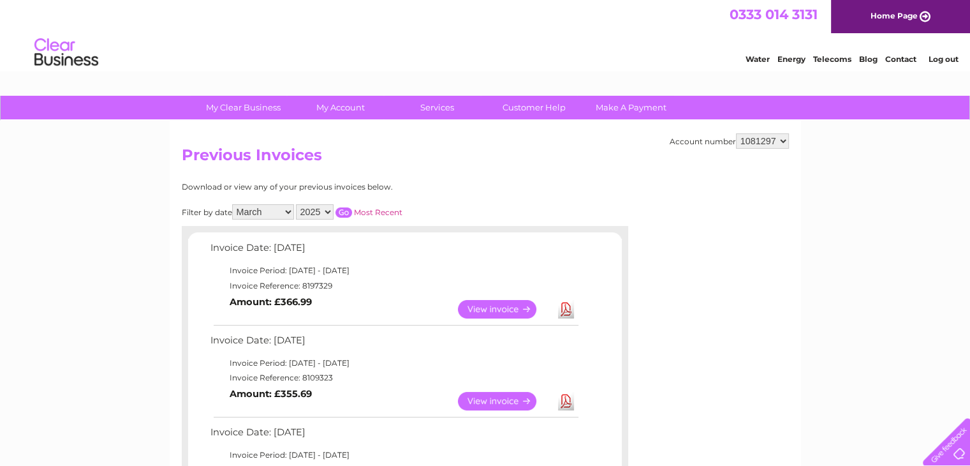
click at [288, 212] on select "All January February March April May June July August September October Novembe…" at bounding box center [263, 211] width 62 height 15
select select "2"
click at [233, 204] on select "All January February March April May June July August September October Novembe…" at bounding box center [263, 211] width 62 height 15
click at [343, 210] on input "button" at bounding box center [344, 212] width 17 height 10
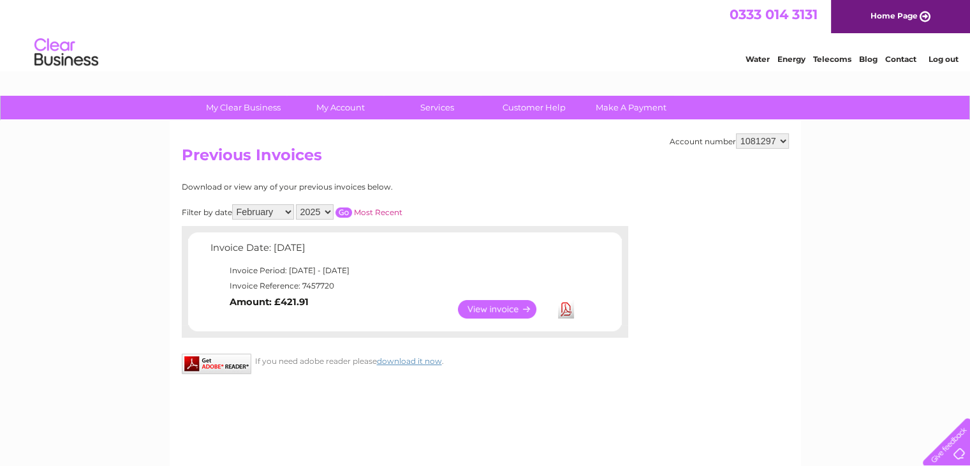
click at [508, 306] on link "View" at bounding box center [505, 309] width 94 height 19
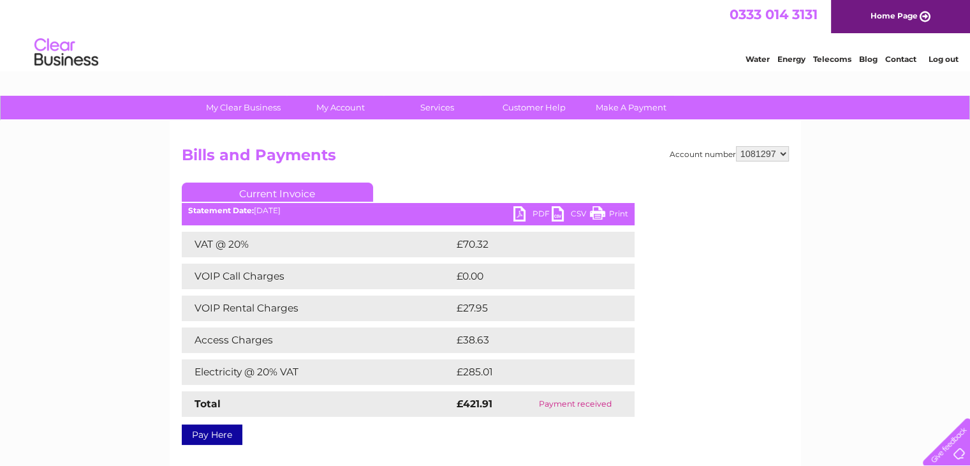
click at [521, 213] on link "PDF" at bounding box center [533, 215] width 38 height 19
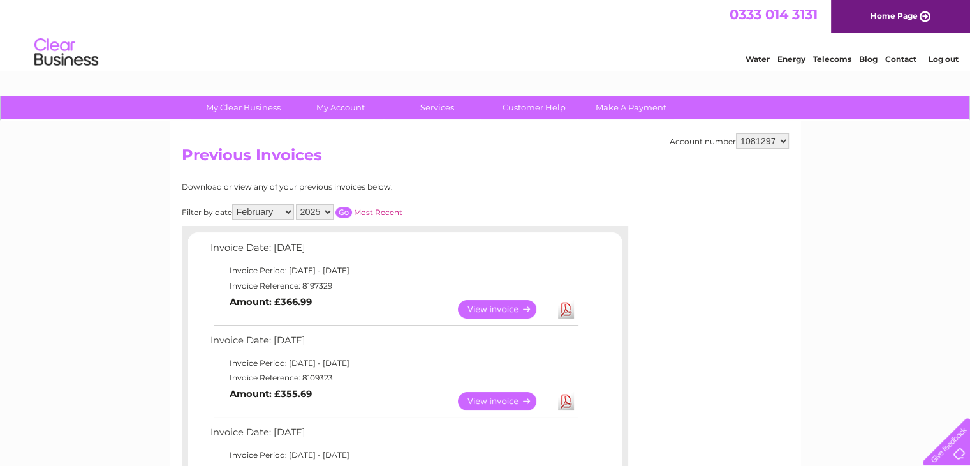
click at [293, 214] on select "All January February March April May June July August September October Novembe…" at bounding box center [263, 211] width 62 height 15
select select "1"
click at [233, 204] on select "All January February March April May June July August September October Novembe…" at bounding box center [263, 211] width 62 height 15
click at [350, 205] on div "Filter by date All January February March April May June July August September …" at bounding box center [349, 211] width 335 height 15
click at [345, 210] on input "button" at bounding box center [344, 212] width 17 height 10
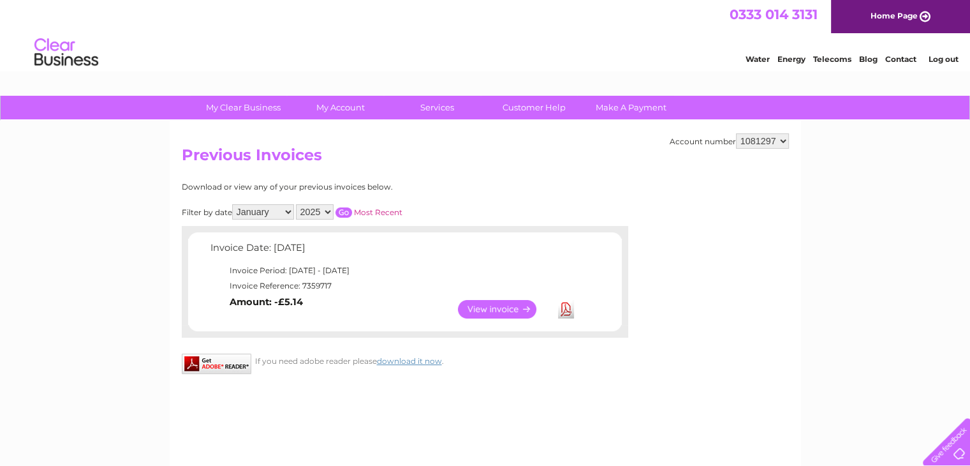
click at [510, 307] on link "View" at bounding box center [505, 309] width 94 height 19
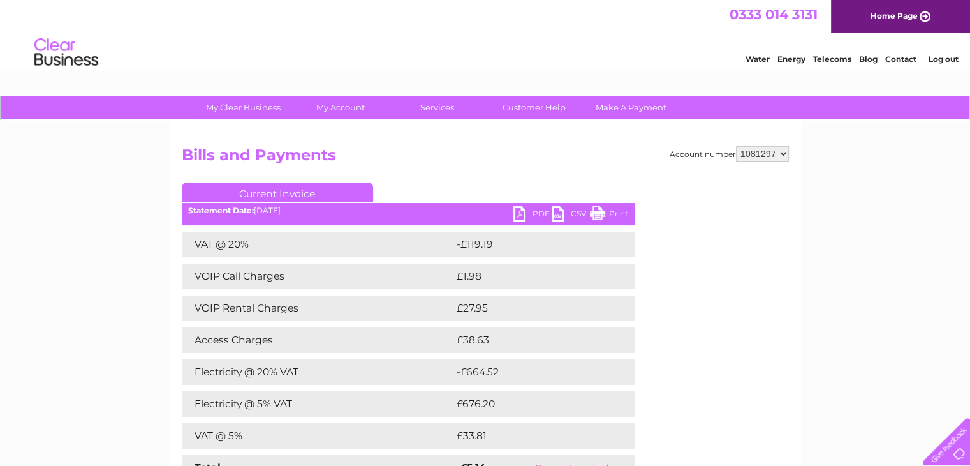
click at [535, 209] on link "PDF" at bounding box center [533, 215] width 38 height 19
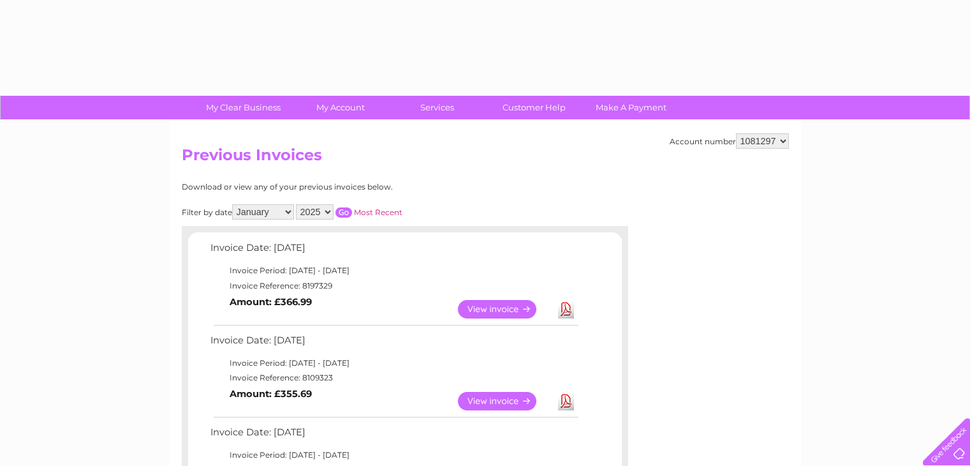
select select "1"
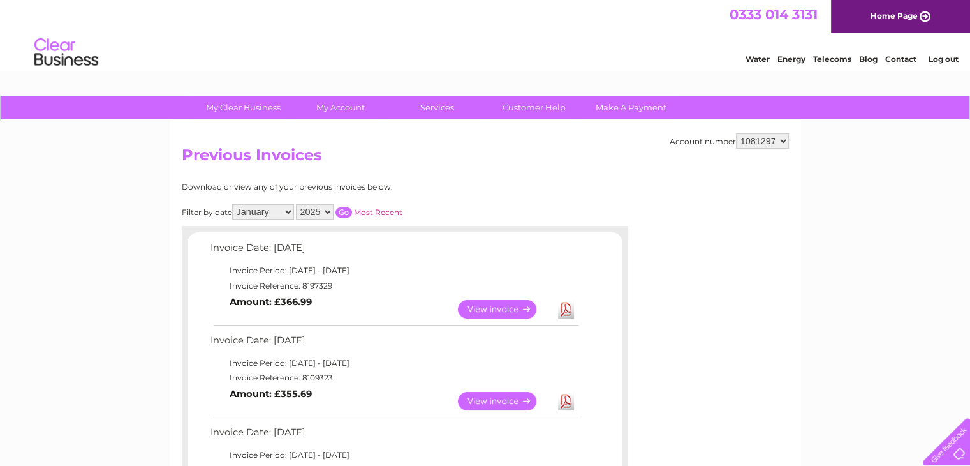
click at [326, 208] on select "2025 2024 2023 2022" at bounding box center [315, 211] width 38 height 15
select select "2024"
click at [297, 204] on select "2025 2024 2023 2022" at bounding box center [315, 211] width 38 height 15
click at [288, 205] on select "All January February March April May June July August September October Novembe…" at bounding box center [263, 211] width 62 height 15
select select "12"
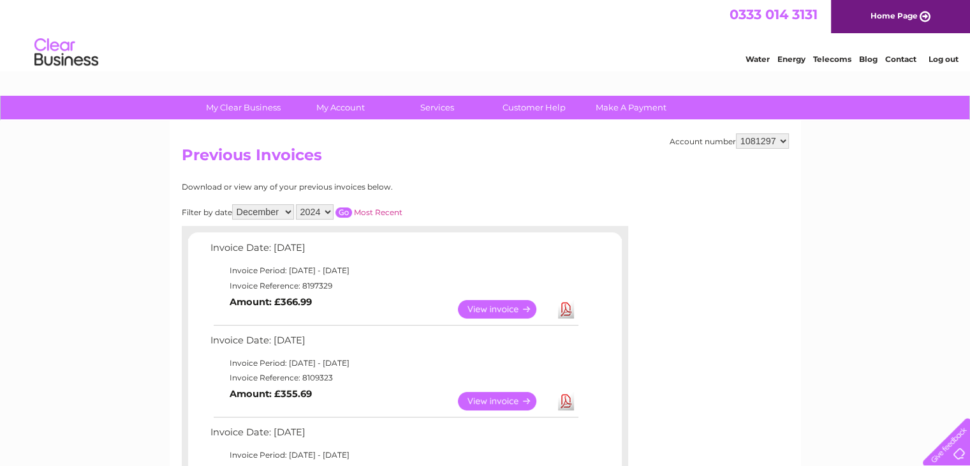
click at [233, 204] on select "All January February March April May June July August September October Novembe…" at bounding box center [263, 211] width 62 height 15
click at [346, 208] on input "button" at bounding box center [344, 212] width 17 height 10
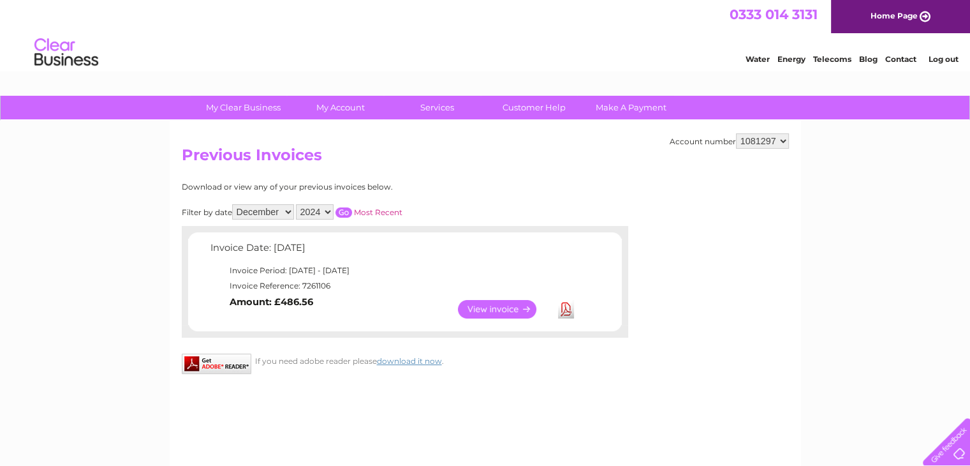
click at [563, 308] on link "Download" at bounding box center [566, 309] width 16 height 19
click at [490, 302] on link "View" at bounding box center [505, 309] width 94 height 19
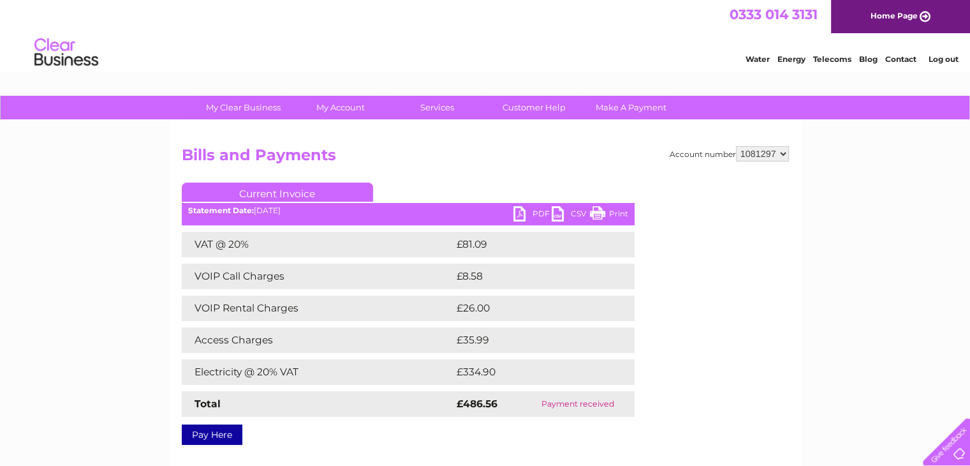
click at [515, 212] on link "PDF" at bounding box center [533, 215] width 38 height 19
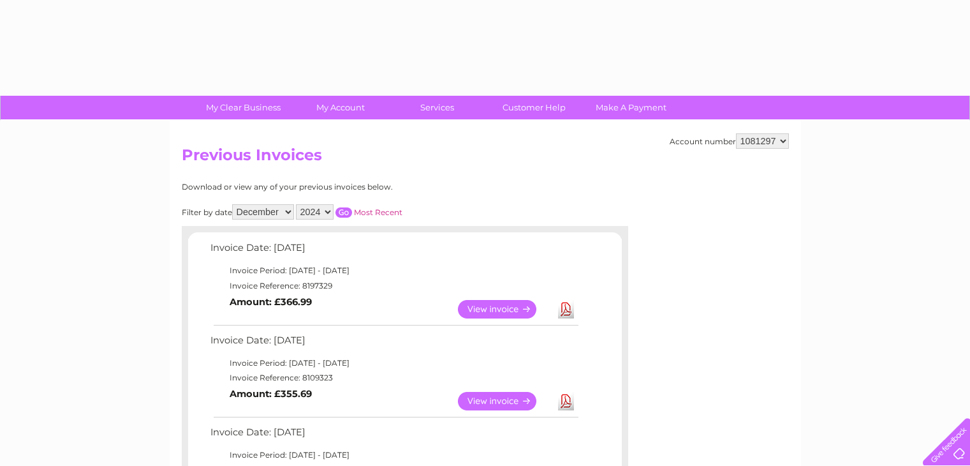
select select "12"
select select "2024"
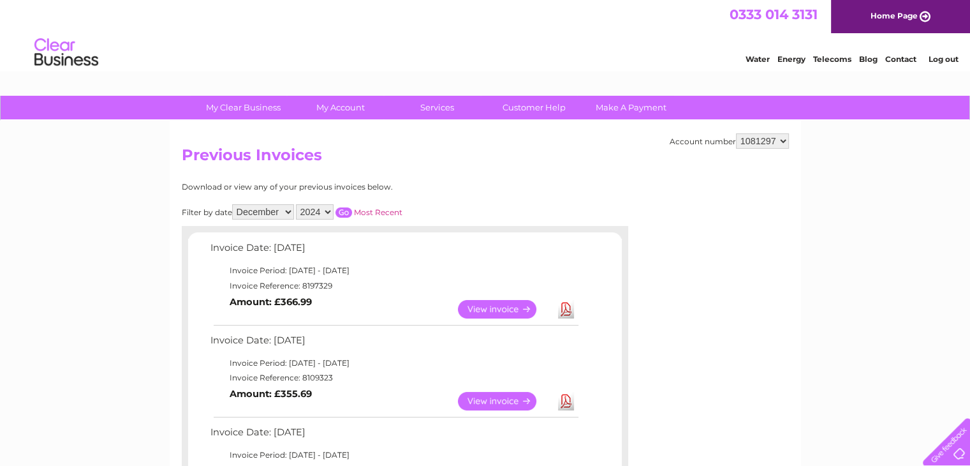
click at [288, 212] on select "All January February March April May June July August September October Novembe…" at bounding box center [263, 211] width 62 height 15
click at [233, 204] on select "All January February March April May June July August September October Novembe…" at bounding box center [263, 211] width 62 height 15
click at [341, 207] on input "button" at bounding box center [344, 212] width 17 height 10
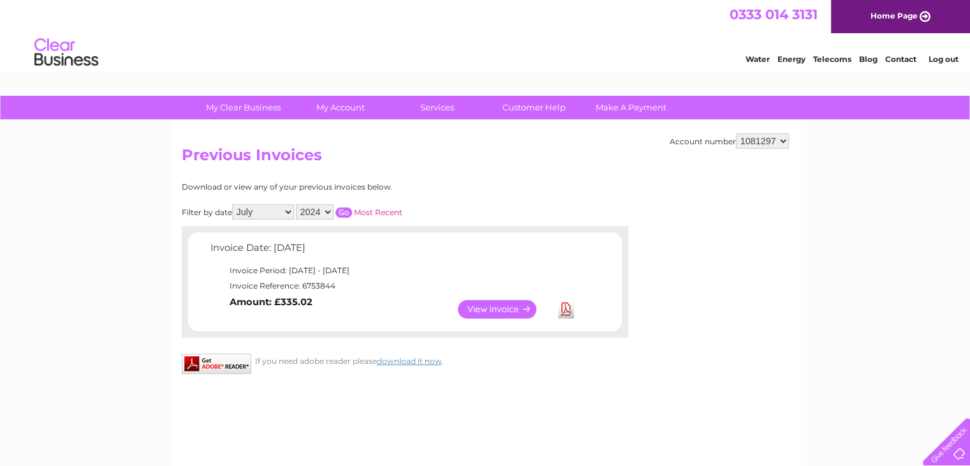
click at [563, 311] on link "Download" at bounding box center [566, 309] width 16 height 19
click at [291, 212] on select "All January February March April May June July August September October Novembe…" at bounding box center [263, 211] width 62 height 15
select select "12"
click at [233, 204] on select "All January February March April May June July August September October Novembe…" at bounding box center [263, 211] width 62 height 15
click at [345, 214] on input "button" at bounding box center [344, 212] width 17 height 10
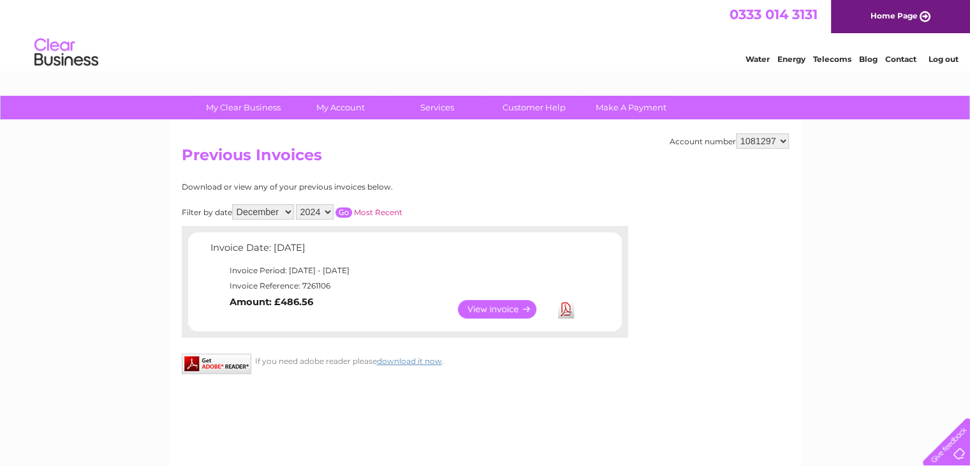
click at [561, 304] on link "Download" at bounding box center [566, 309] width 16 height 19
